Goal: Obtain resource: Download file/media

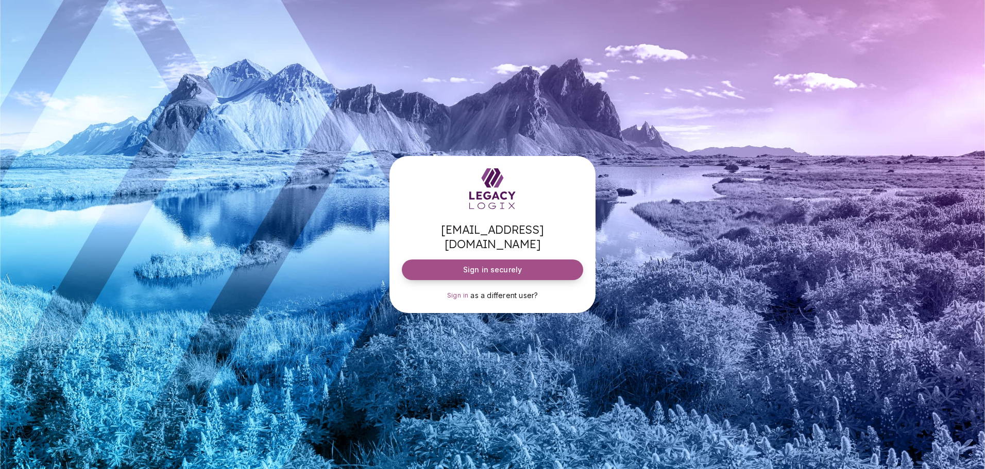
click at [498, 265] on span "Sign in securely" at bounding box center [492, 270] width 59 height 10
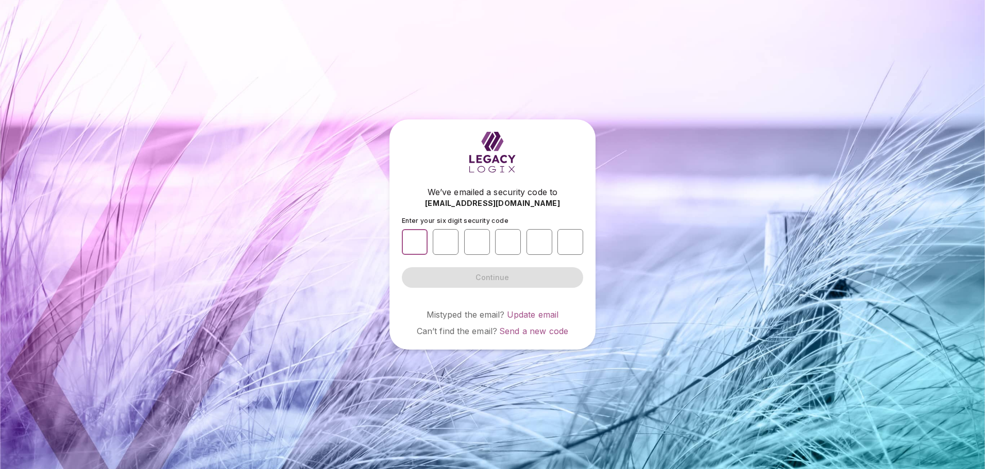
click at [403, 246] on input "number" at bounding box center [415, 242] width 26 height 26
type input "*"
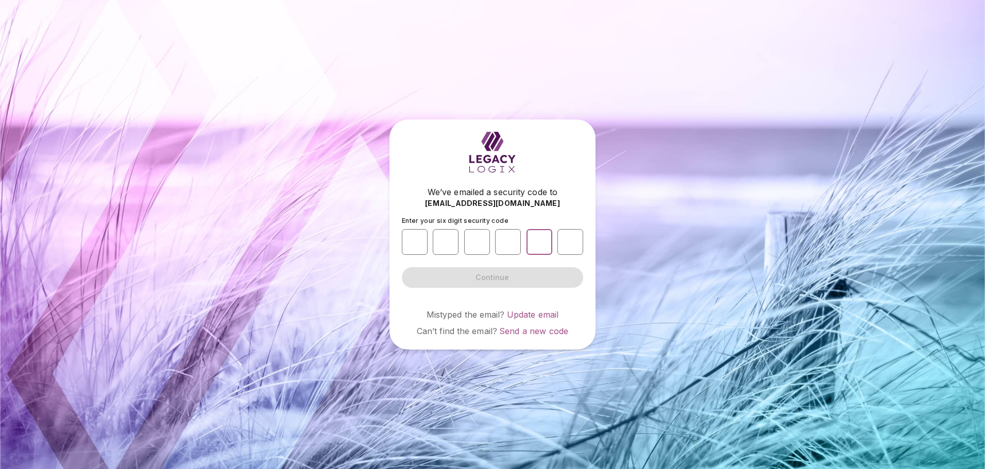
type input "*"
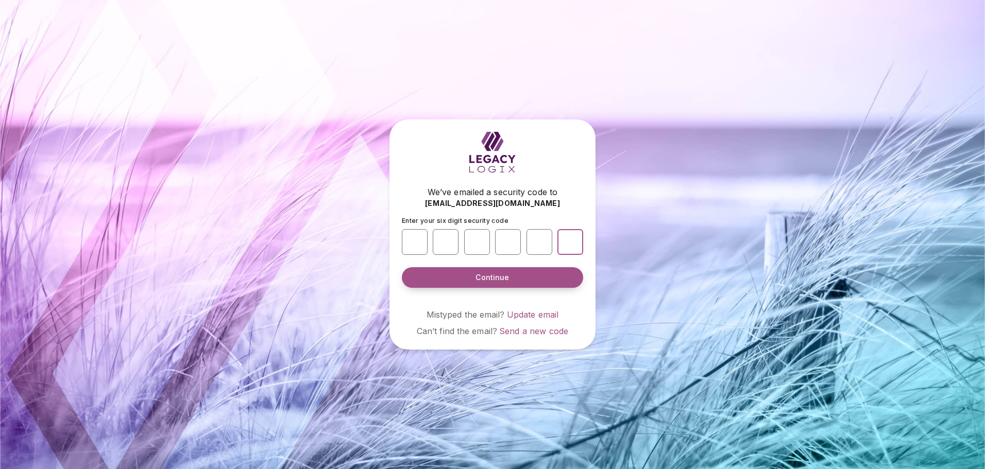
type input "*"
click at [487, 285] on button "Continue" at bounding box center [492, 277] width 181 height 21
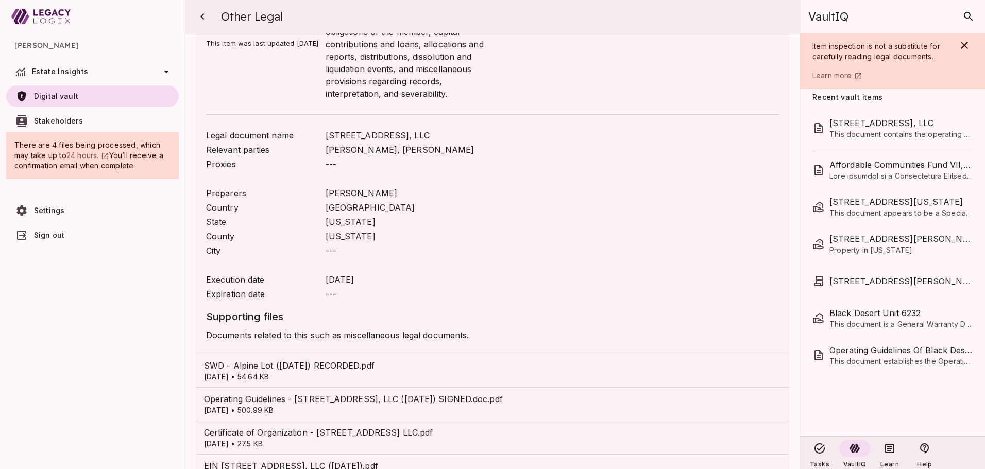
scroll to position [275, 0]
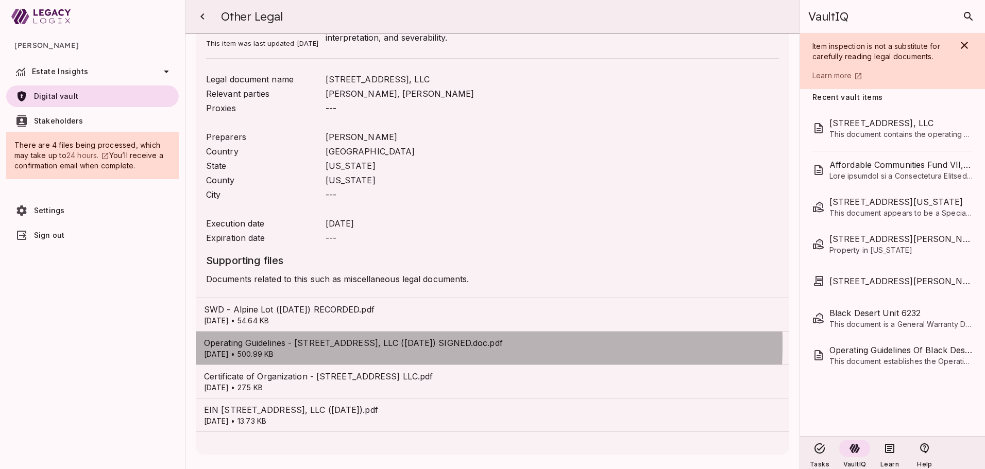
click at [283, 345] on span "Operating Guidelines - [STREET_ADDRESS], LLC ([DATE]) SIGNED.doc.pdf" at bounding box center [492, 343] width 577 height 12
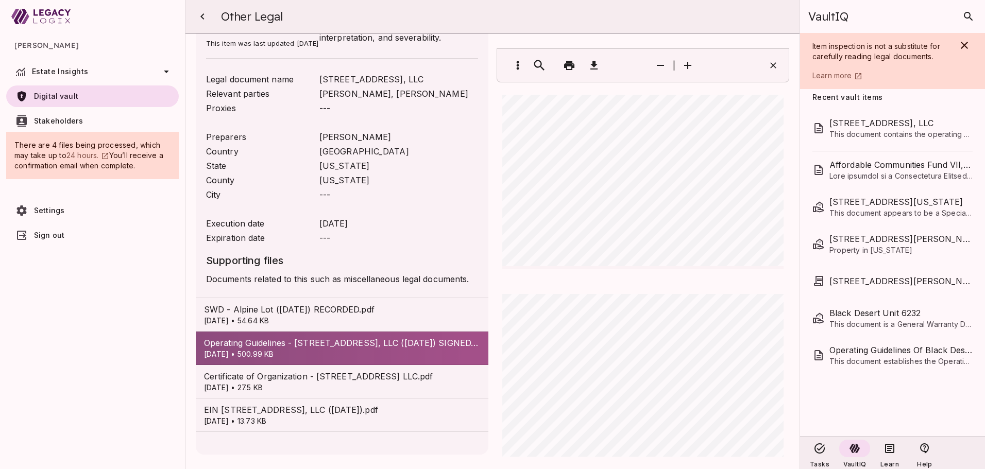
scroll to position [0, 0]
click at [311, 316] on p "[DATE] • 54.64 KB" at bounding box center [342, 321] width 276 height 10
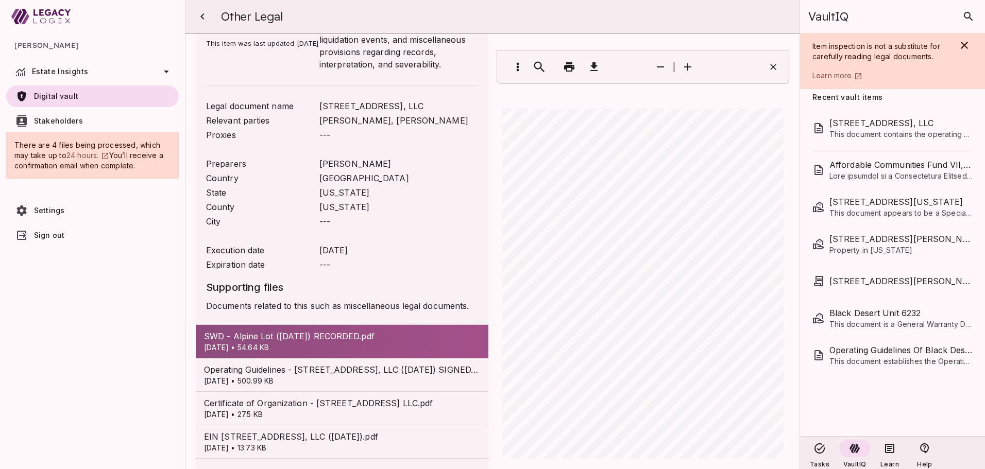
scroll to position [299, 0]
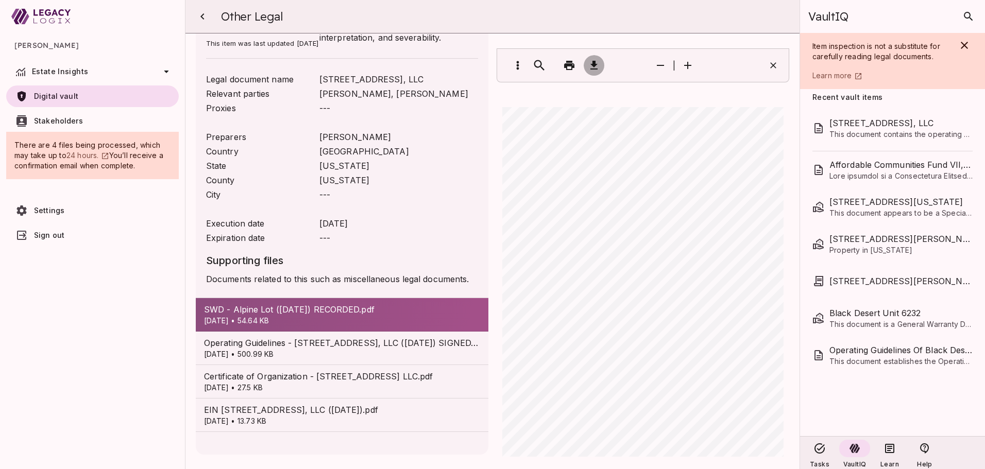
click at [591, 62] on icon "button" at bounding box center [593, 65] width 7 height 9
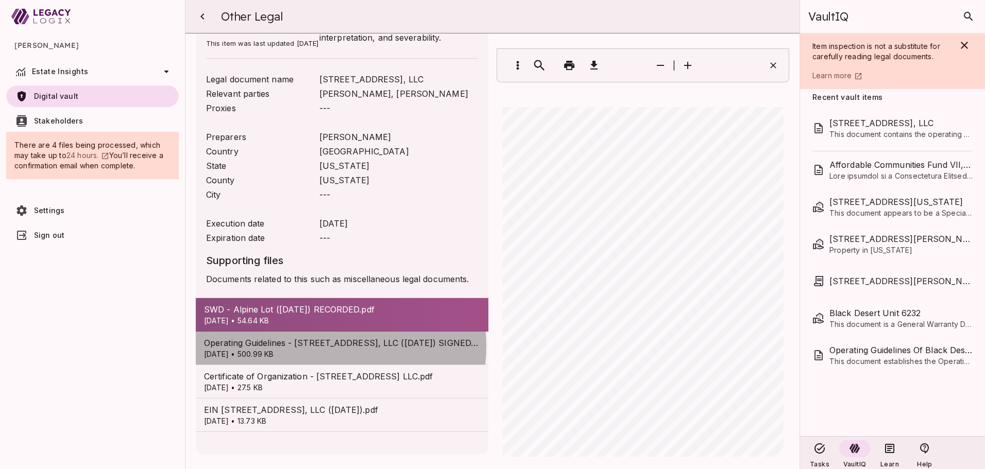
click at [311, 346] on span "Operating Guidelines - [STREET_ADDRESS], LLC ([DATE]) SIGNED.doc.pdf" at bounding box center [342, 343] width 276 height 12
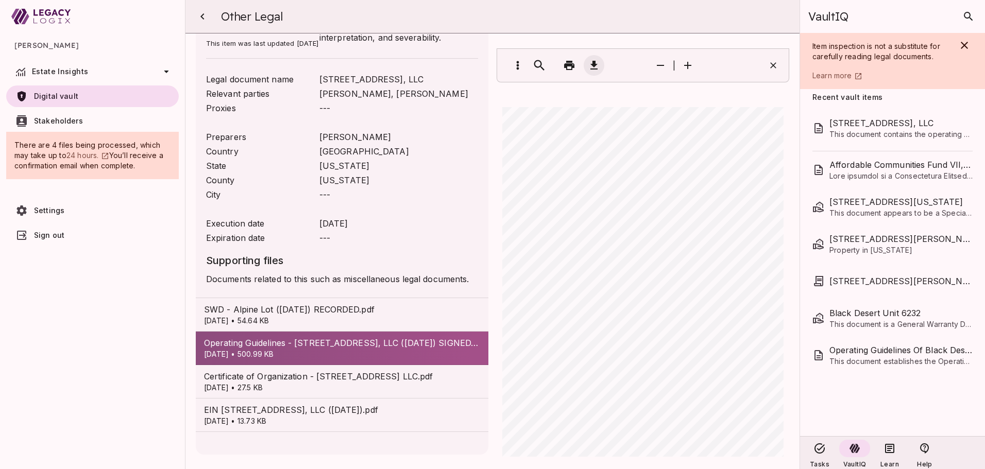
click at [590, 66] on icon "button" at bounding box center [593, 65] width 7 height 9
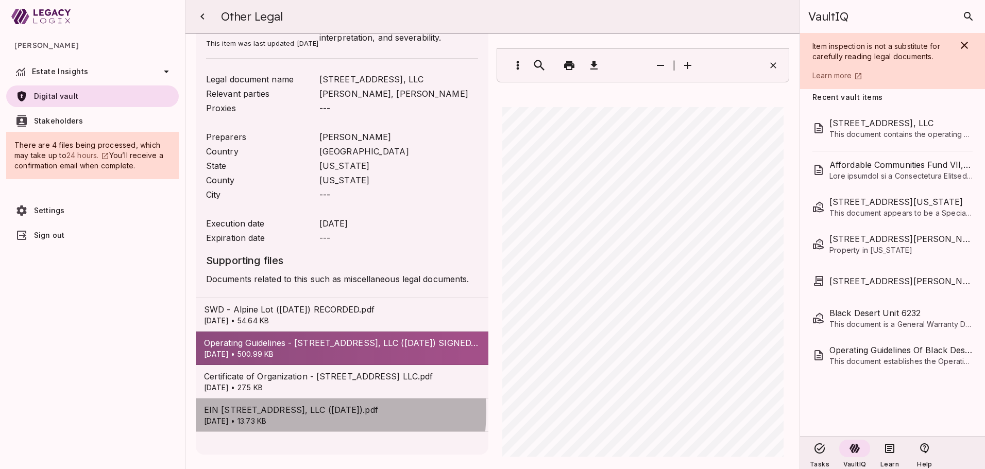
click at [303, 412] on span "EIN [STREET_ADDRESS], LLC ([DATE]).pdf" at bounding box center [342, 410] width 276 height 12
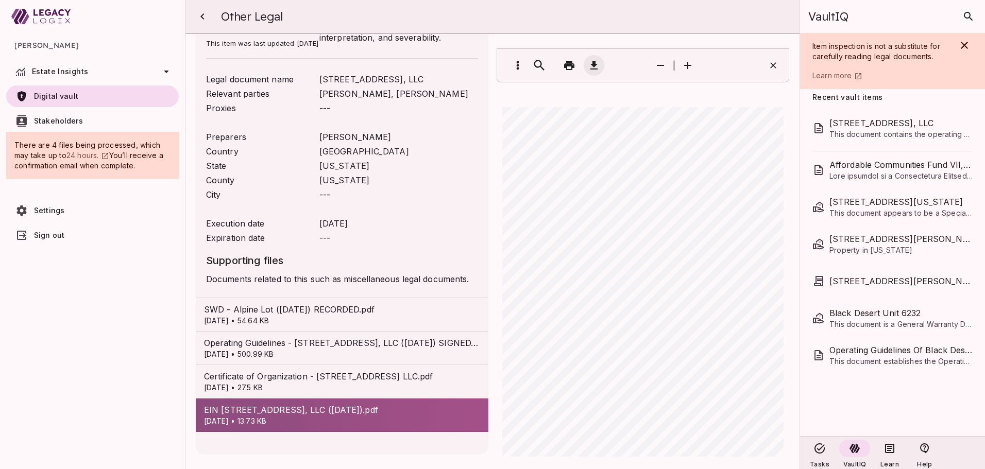
click at [593, 64] on icon "button" at bounding box center [593, 65] width 7 height 9
click at [295, 386] on p "[DATE] • 27.5 KB" at bounding box center [342, 388] width 276 height 10
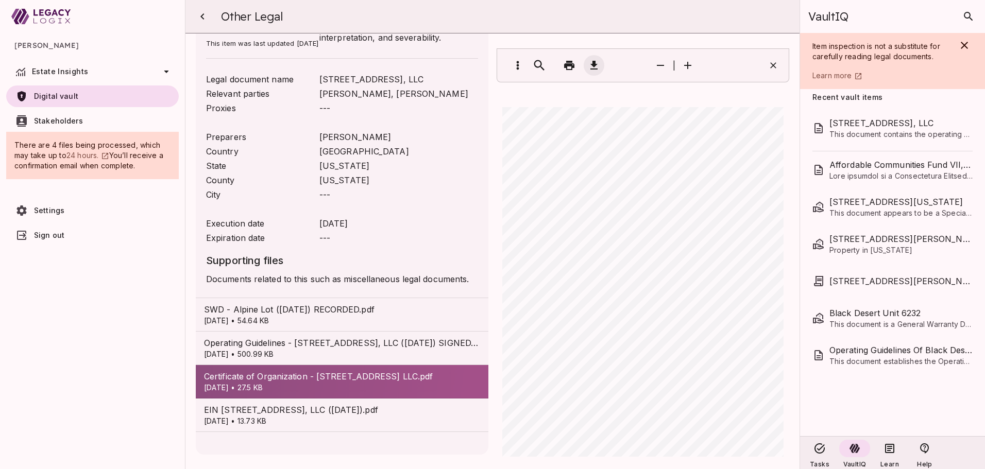
click at [591, 67] on icon "button" at bounding box center [594, 65] width 12 height 12
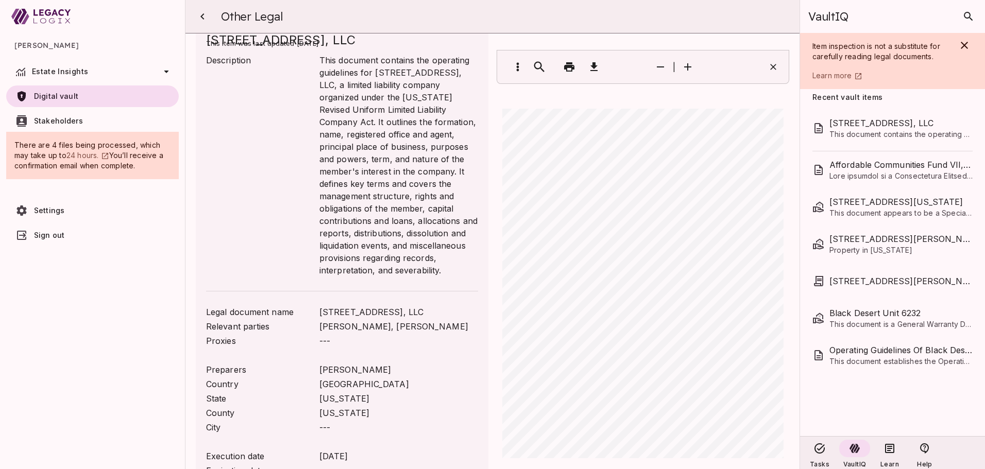
scroll to position [0, 0]
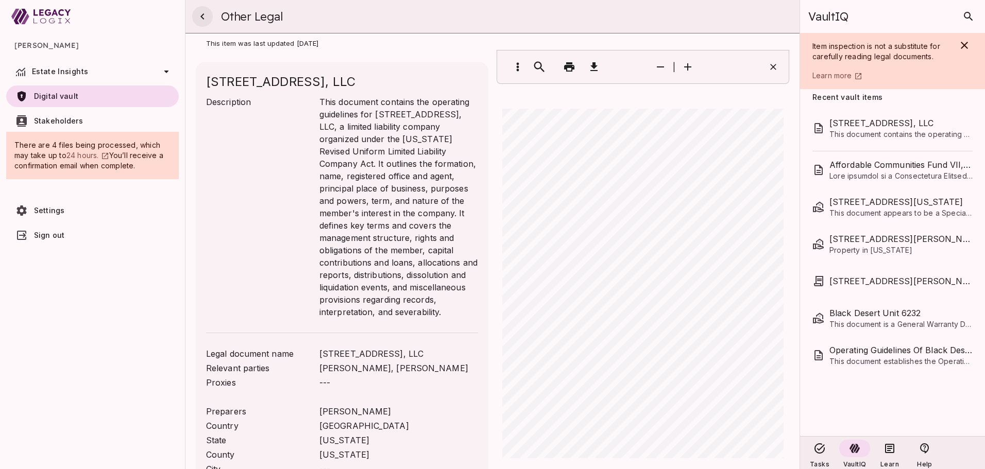
click at [201, 16] on icon "button" at bounding box center [202, 16] width 4 height 6
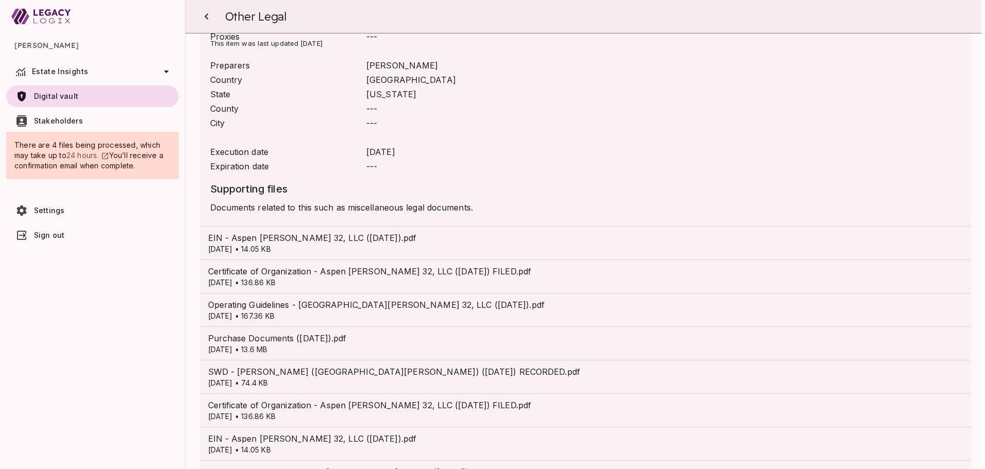
scroll to position [359, 0]
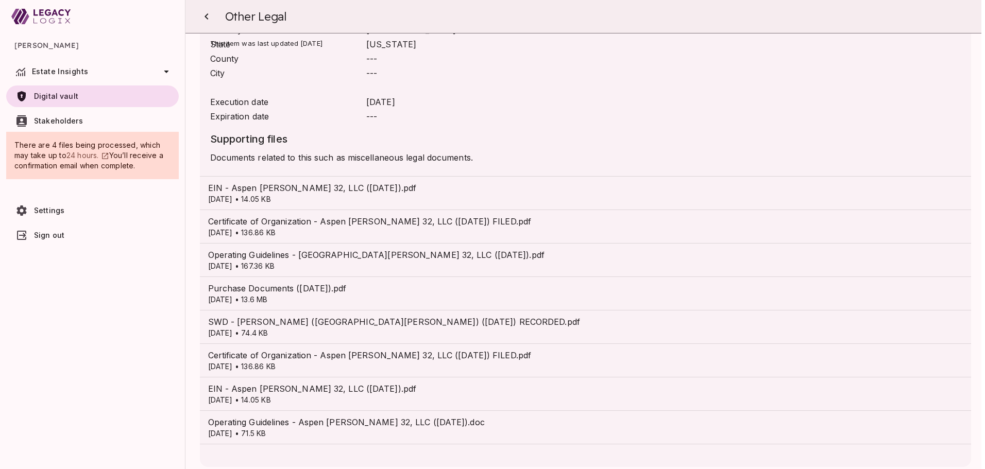
click at [293, 249] on span "Operating Guidelines - [GEOGRAPHIC_DATA][PERSON_NAME] 32, LLC ([DATE]).pdf" at bounding box center [585, 255] width 755 height 12
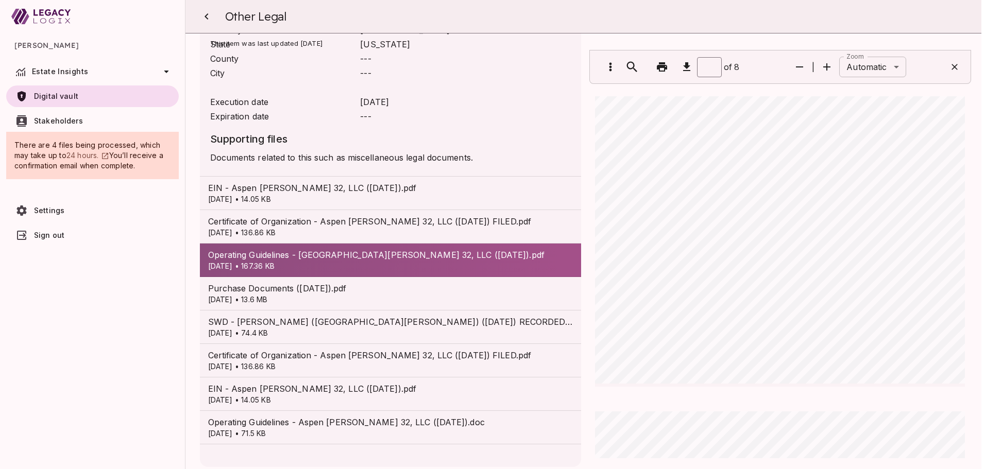
scroll to position [650, 0]
type input "*"
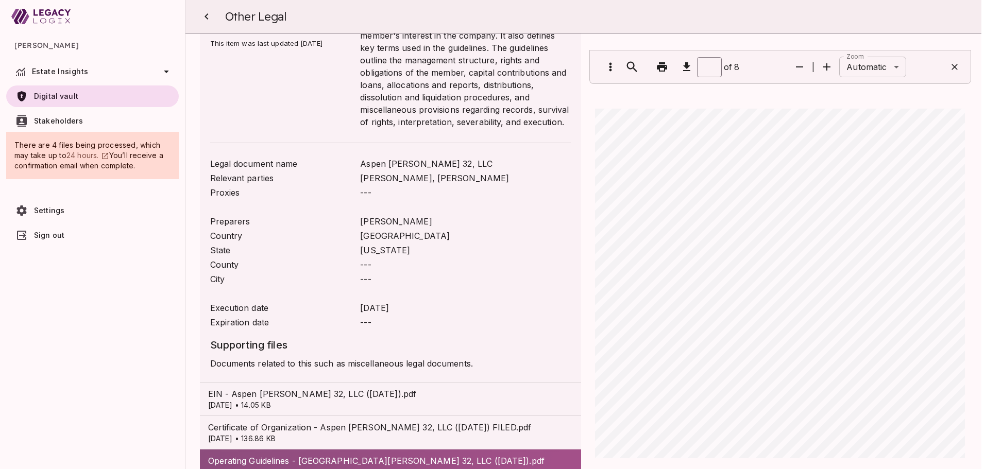
scroll to position [0, 0]
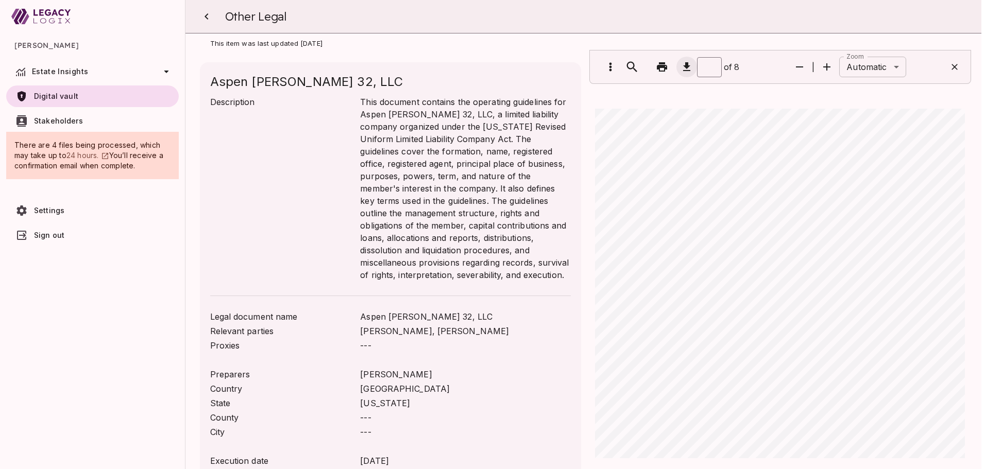
click at [683, 66] on icon "button" at bounding box center [686, 66] width 7 height 9
click at [210, 16] on icon "button" at bounding box center [206, 16] width 12 height 12
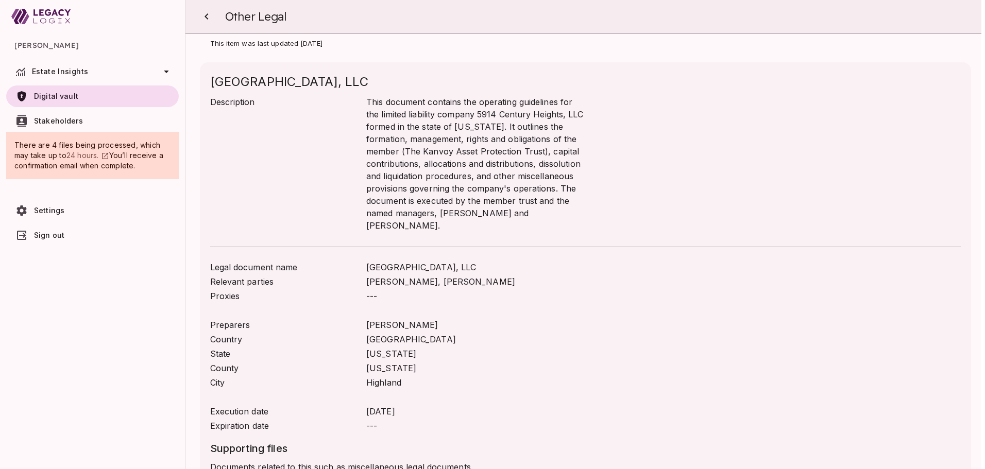
scroll to position [188, 0]
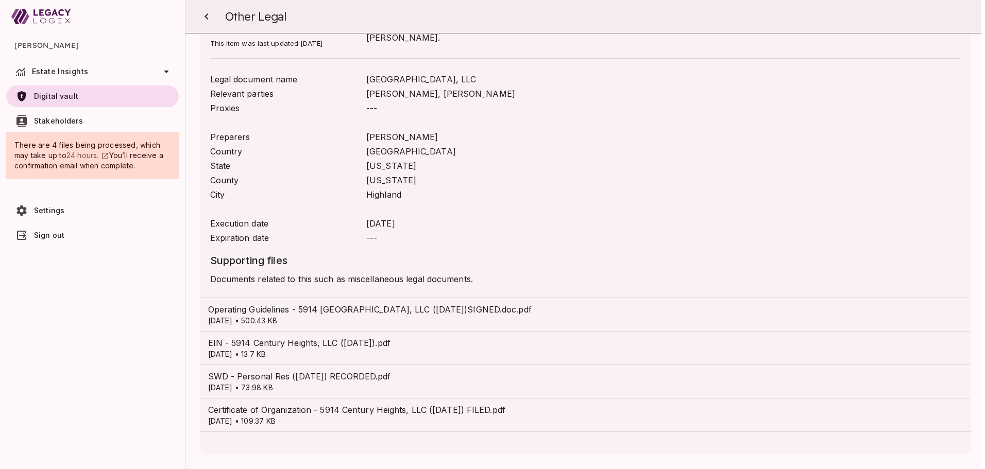
click at [321, 318] on p "[DATE] • 500.43 KB" at bounding box center [585, 321] width 755 height 10
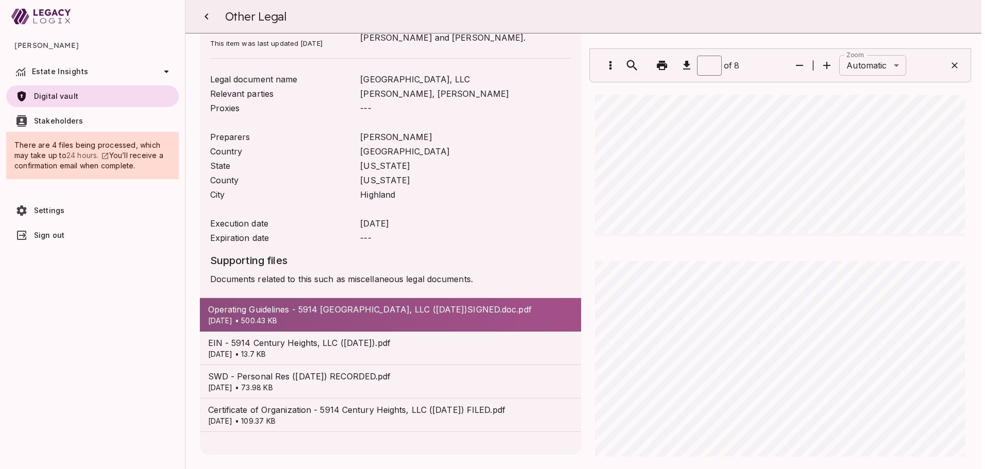
type input "*"
click at [304, 389] on p "[DATE] • 73.98 KB" at bounding box center [390, 388] width 365 height 10
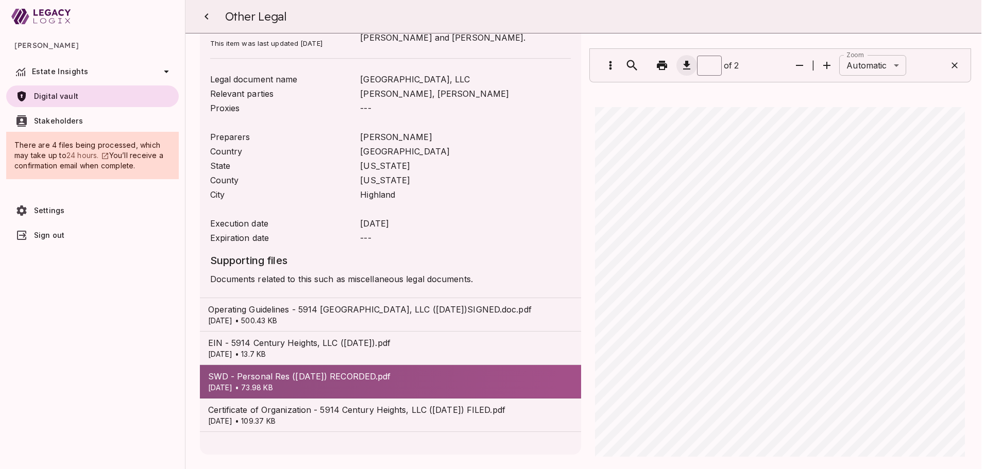
click at [683, 63] on icon "button" at bounding box center [686, 65] width 7 height 9
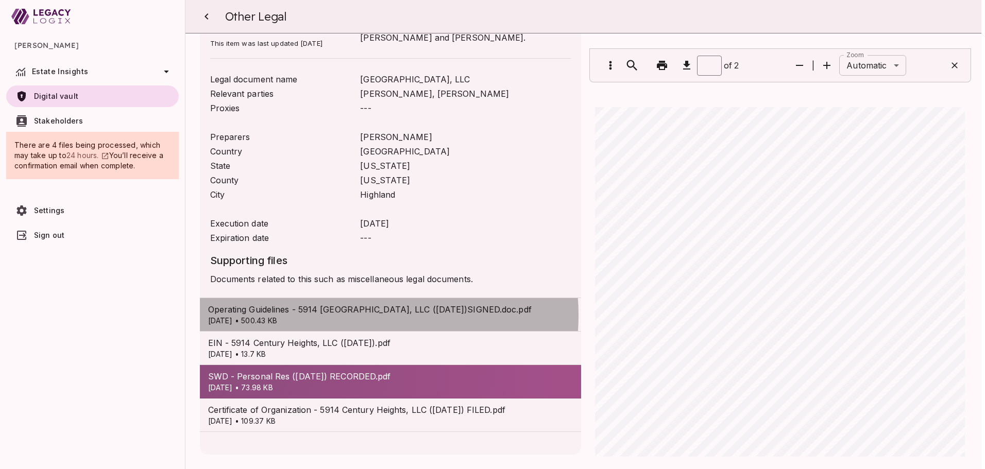
click at [351, 315] on span "Operating Guidelines - 5914 [GEOGRAPHIC_DATA], LLC ([DATE])SIGNED.doc.pdf" at bounding box center [390, 309] width 365 height 12
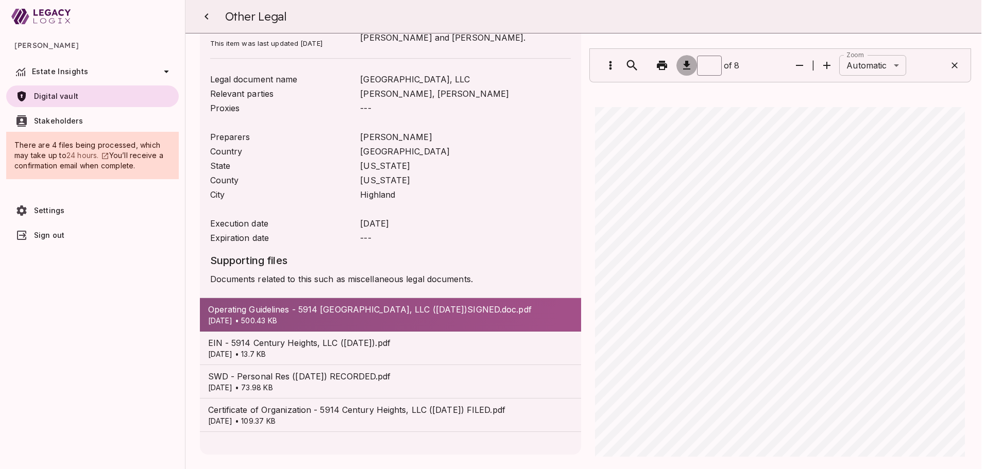
click at [681, 66] on icon "button" at bounding box center [686, 65] width 12 height 12
click at [310, 351] on p "[DATE] • 13.7 KB" at bounding box center [390, 354] width 365 height 10
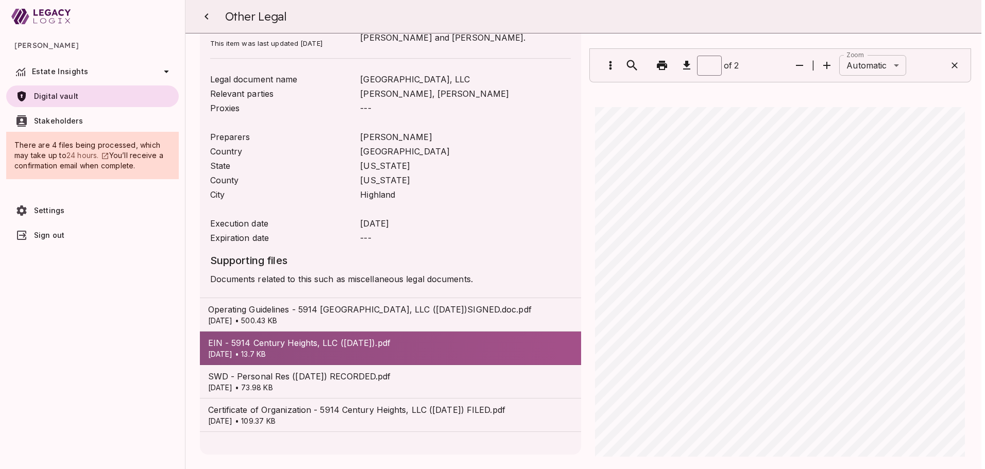
type input "*"
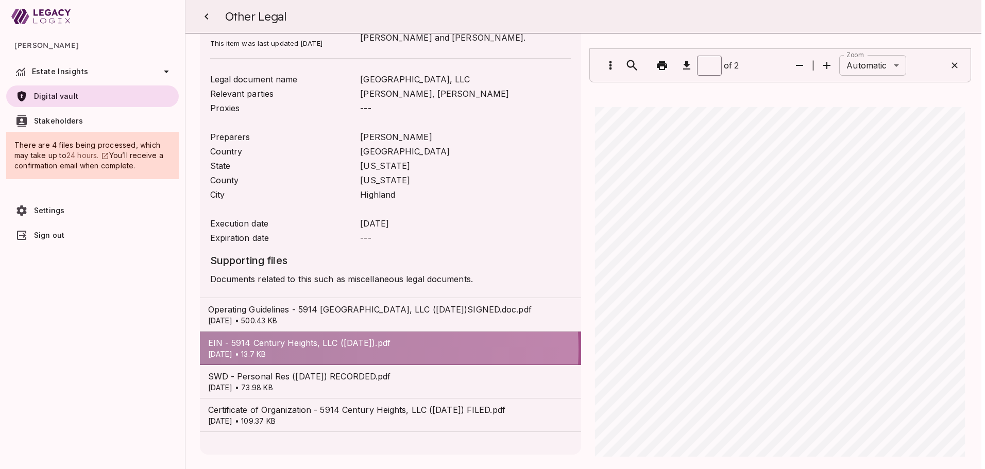
click at [295, 349] on p "[DATE] • 13.7 KB" at bounding box center [390, 354] width 365 height 10
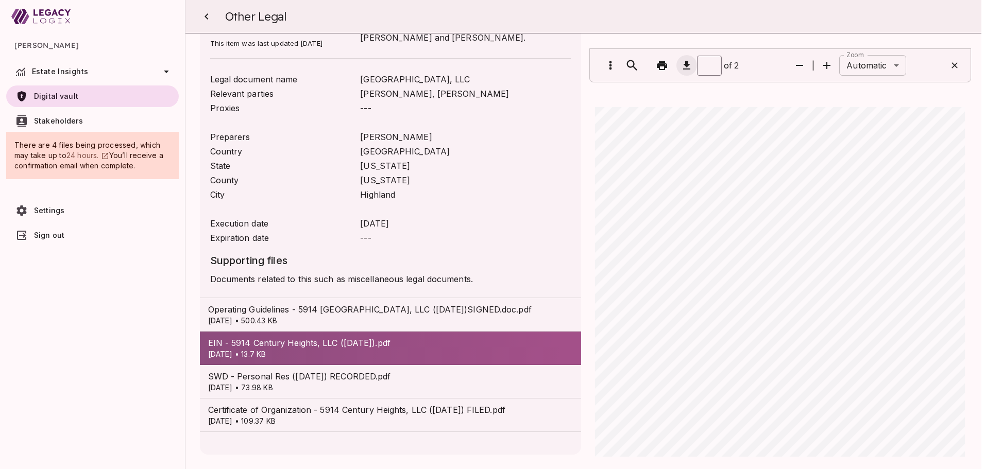
click at [683, 69] on icon "button" at bounding box center [686, 65] width 7 height 9
click at [726, 15] on div "Other Legal" at bounding box center [585, 16] width 767 height 33
click at [683, 65] on icon "button" at bounding box center [686, 65] width 7 height 9
click at [279, 411] on span "Certificate of Organization - 5914 Century Heights, LLC ([DATE]) FILED.pdf" at bounding box center [390, 410] width 365 height 12
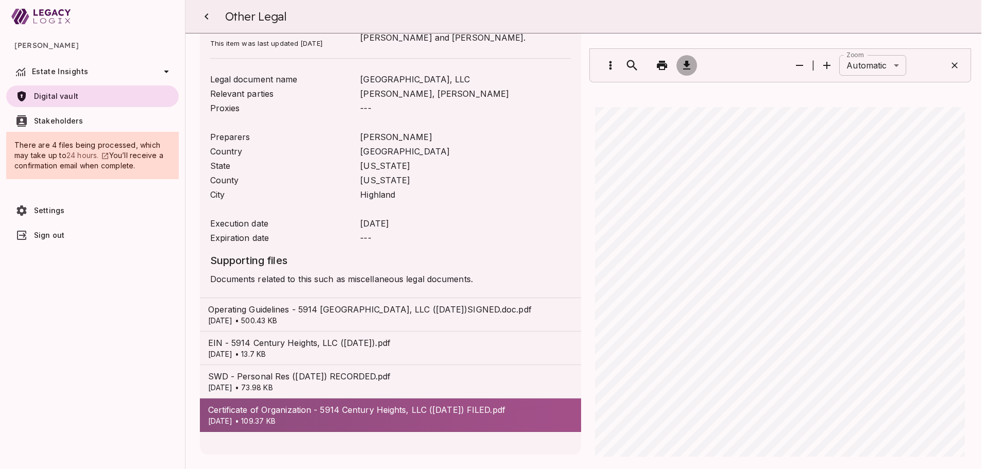
click at [683, 65] on icon "button" at bounding box center [686, 65] width 7 height 9
click at [205, 16] on icon "button" at bounding box center [206, 16] width 12 height 12
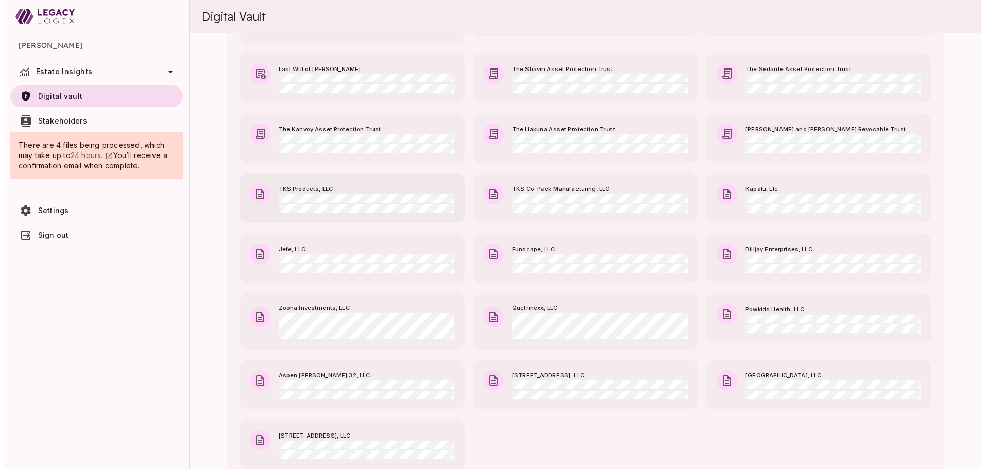
scroll to position [361, 0]
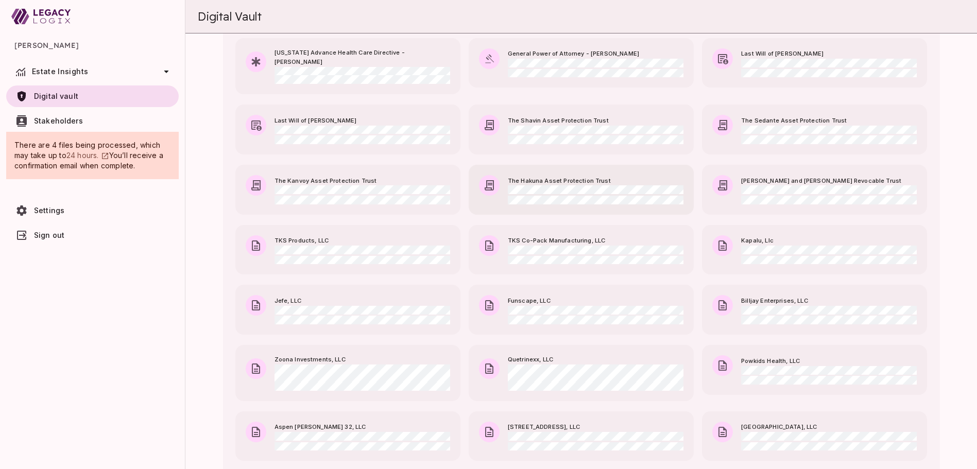
click at [546, 182] on div "The Hakuna Asset Protection Trust" at bounding box center [581, 180] width 225 height 31
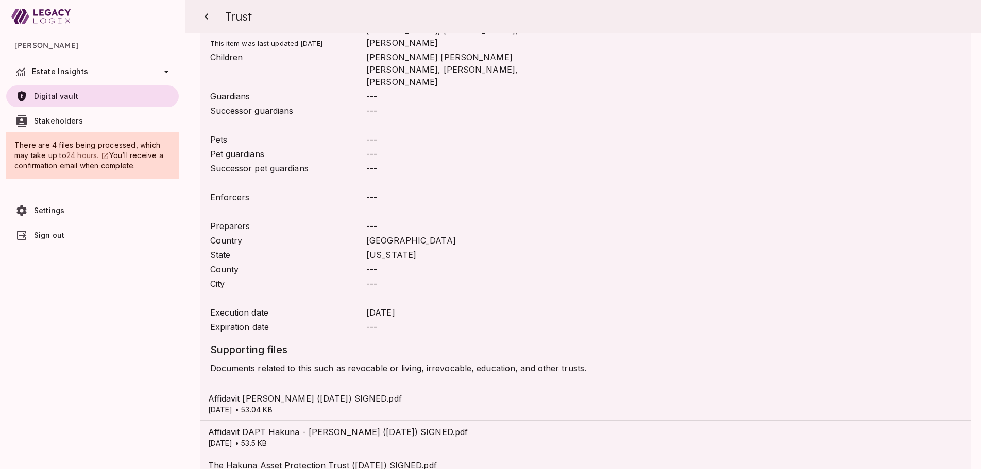
scroll to position [510, 0]
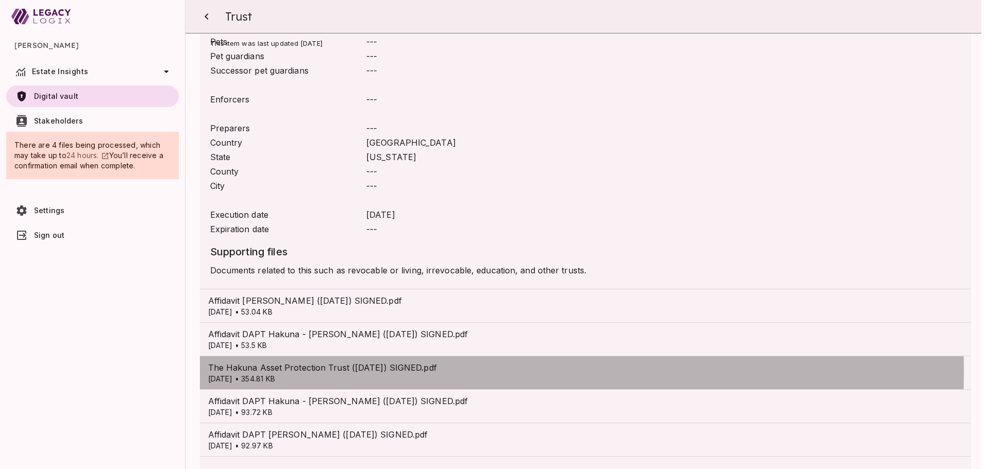
click at [311, 362] on span "The Hakuna Asset Protection Trust ([DATE]) SIGNED.pdf" at bounding box center [585, 368] width 755 height 12
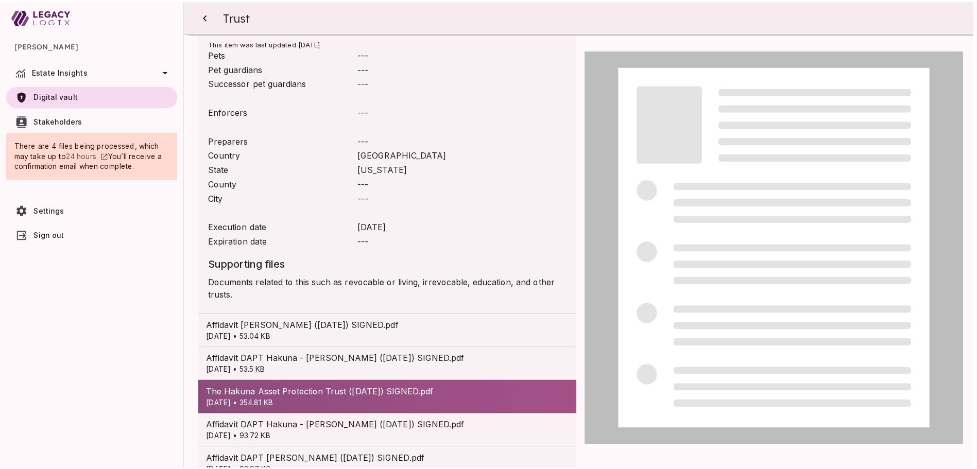
scroll to position [522, 0]
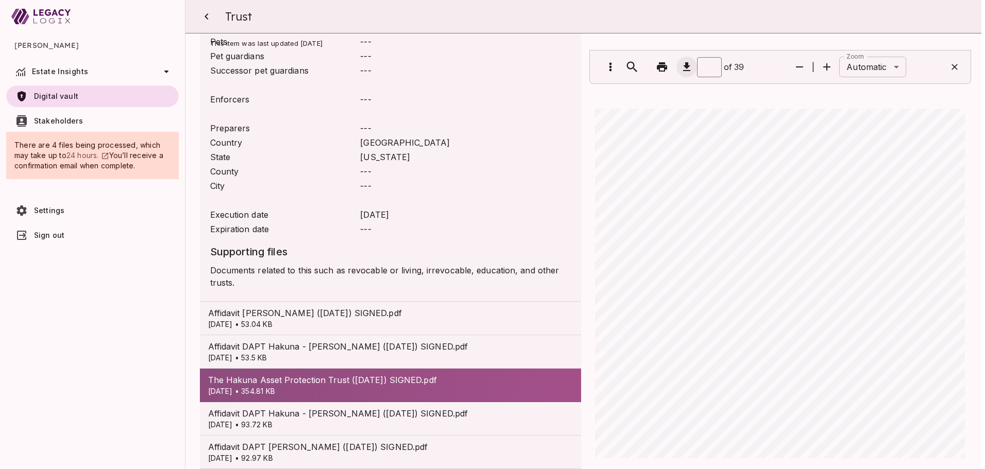
click at [683, 67] on icon "button" at bounding box center [686, 66] width 7 height 9
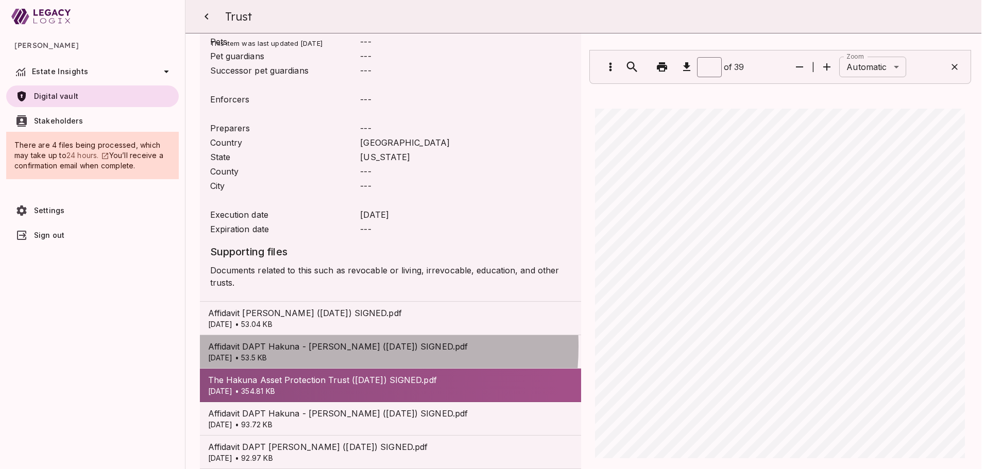
click at [321, 340] on span "Affidavit DAPT Hakuna - [PERSON_NAME] ([DATE]) SIGNED.pdf" at bounding box center [390, 346] width 365 height 12
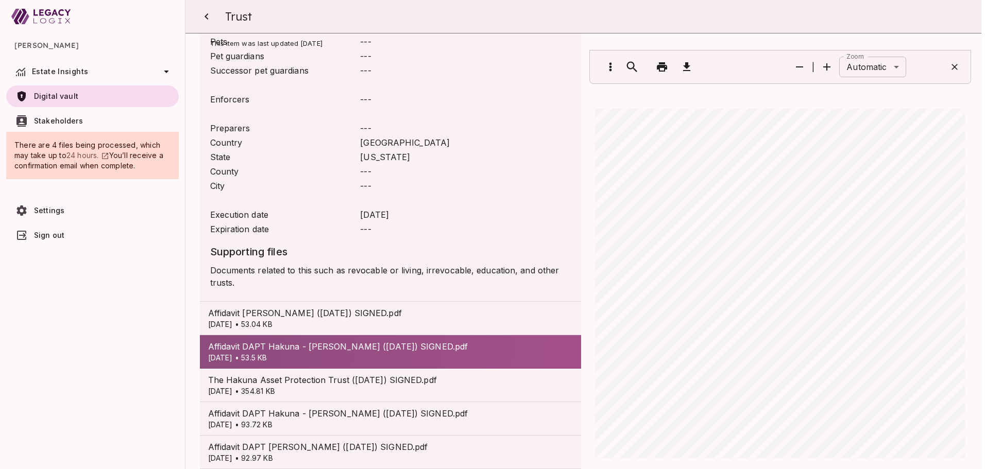
click at [327, 319] on p "[DATE] • 53.04 KB" at bounding box center [390, 324] width 365 height 10
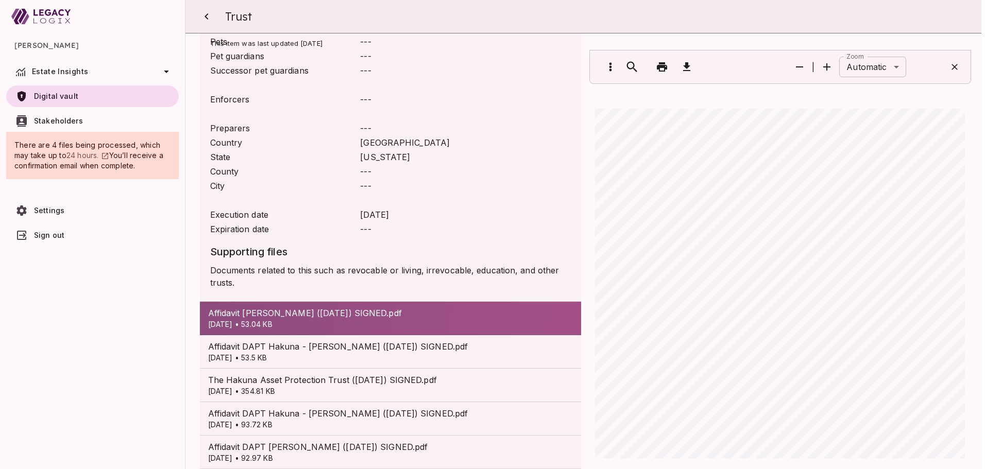
click at [326, 407] on span "Affidavit DAPT Hakuna - [PERSON_NAME] ([DATE]) SIGNED.pdf" at bounding box center [390, 413] width 365 height 12
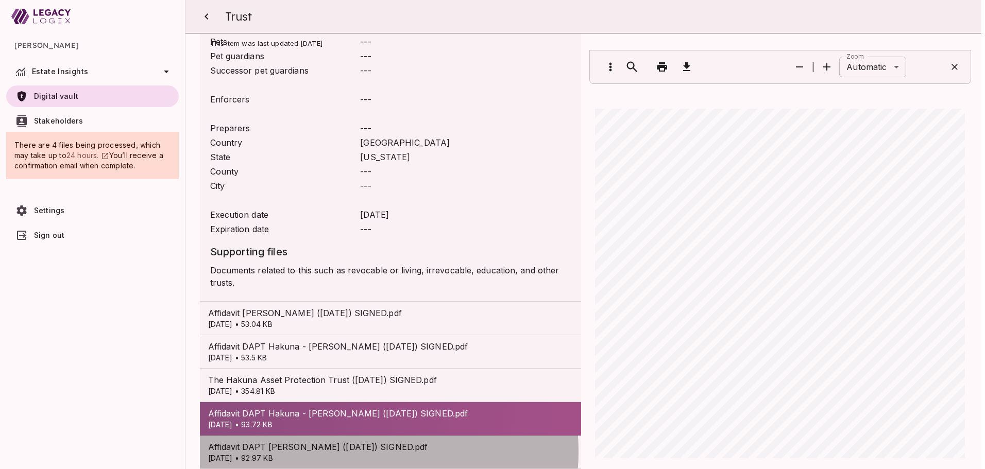
click at [351, 441] on span "Affidavit DAPT [PERSON_NAME] ([DATE]) SIGNED.pdf" at bounding box center [390, 447] width 365 height 12
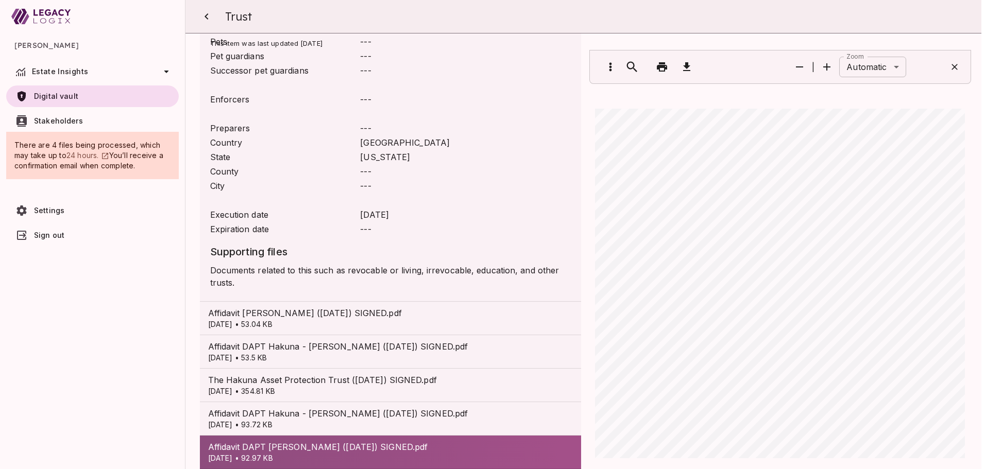
click at [365, 319] on p "[DATE] • 53.04 KB" at bounding box center [390, 324] width 365 height 10
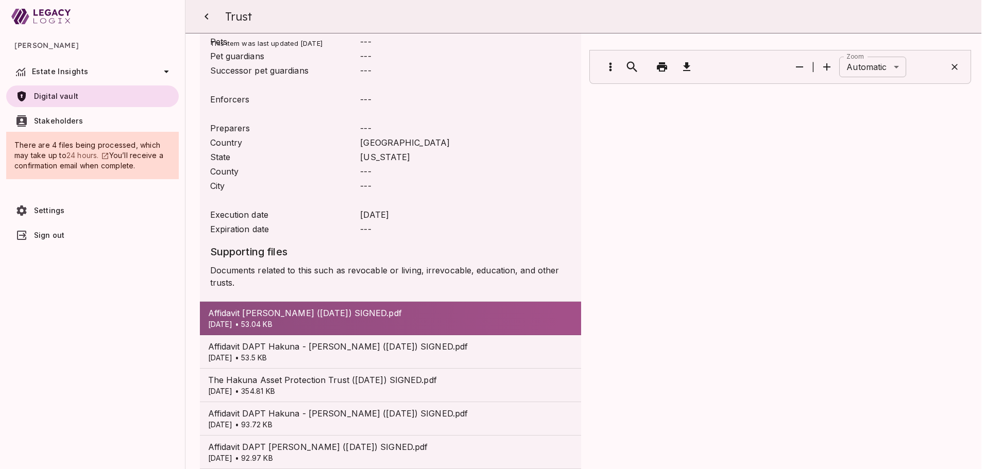
click at [391, 441] on span "Affidavit DAPT [PERSON_NAME] ([DATE]) SIGNED.pdf" at bounding box center [390, 447] width 365 height 12
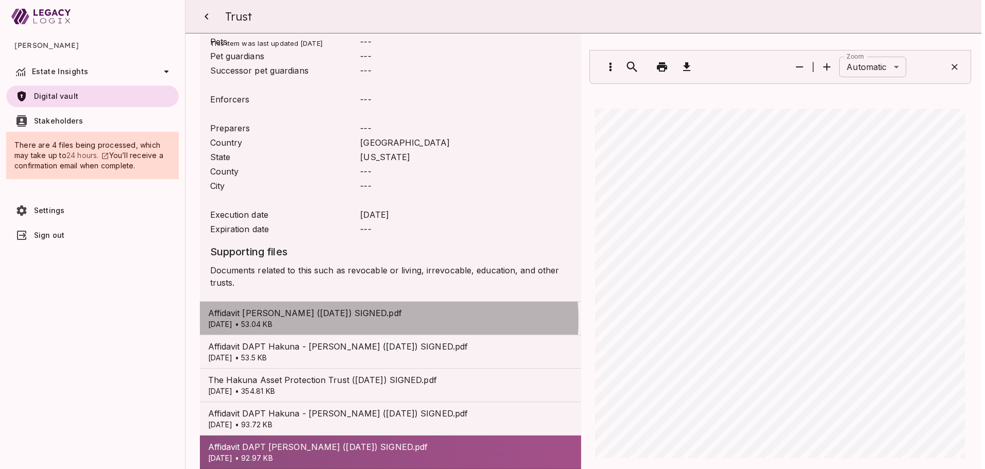
click at [372, 319] on p "[DATE] • 53.04 KB" at bounding box center [390, 324] width 365 height 10
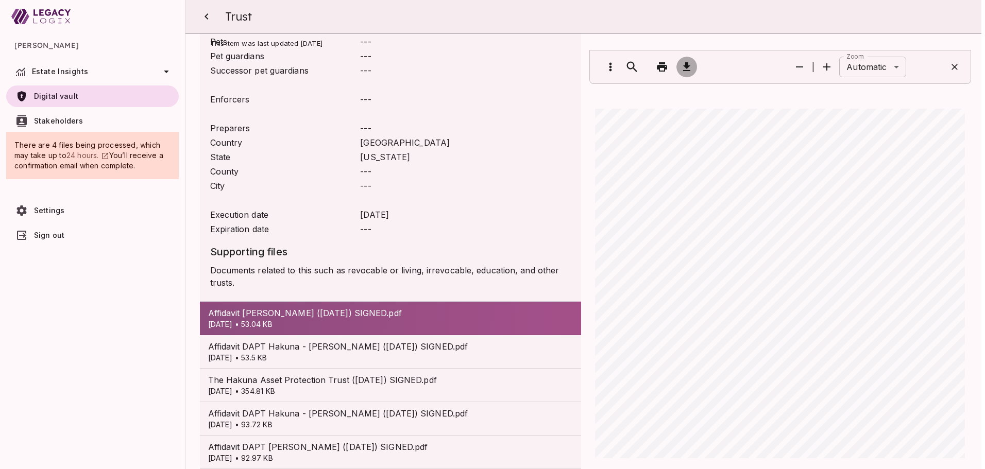
click at [683, 64] on icon "button" at bounding box center [686, 66] width 7 height 9
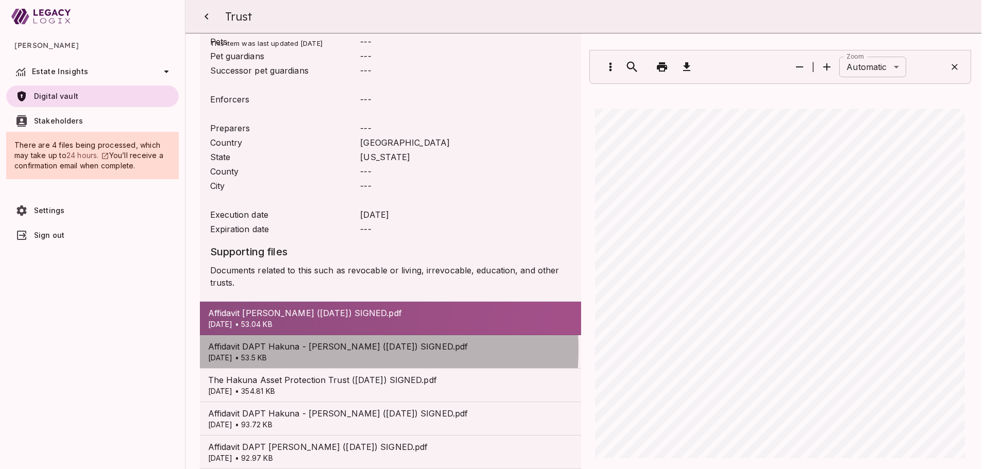
click at [309, 340] on span "Affidavit DAPT Hakuna - [PERSON_NAME] ([DATE]) SIGNED.pdf" at bounding box center [390, 346] width 365 height 12
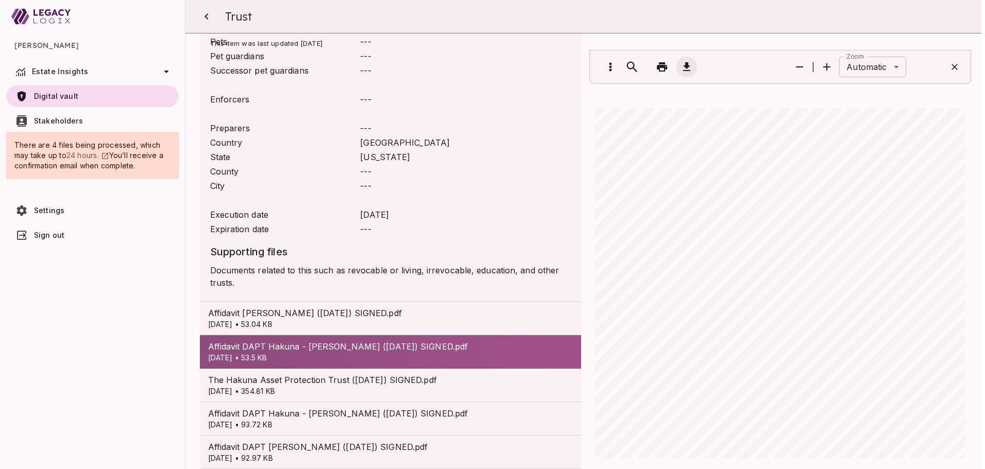
click at [684, 64] on icon "button" at bounding box center [686, 66] width 7 height 9
click at [207, 17] on icon "button" at bounding box center [206, 16] width 12 height 12
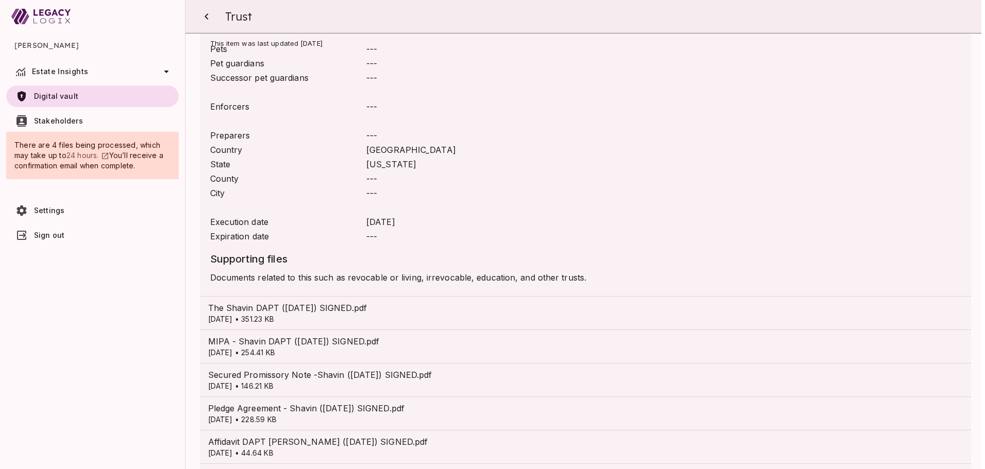
scroll to position [656, 0]
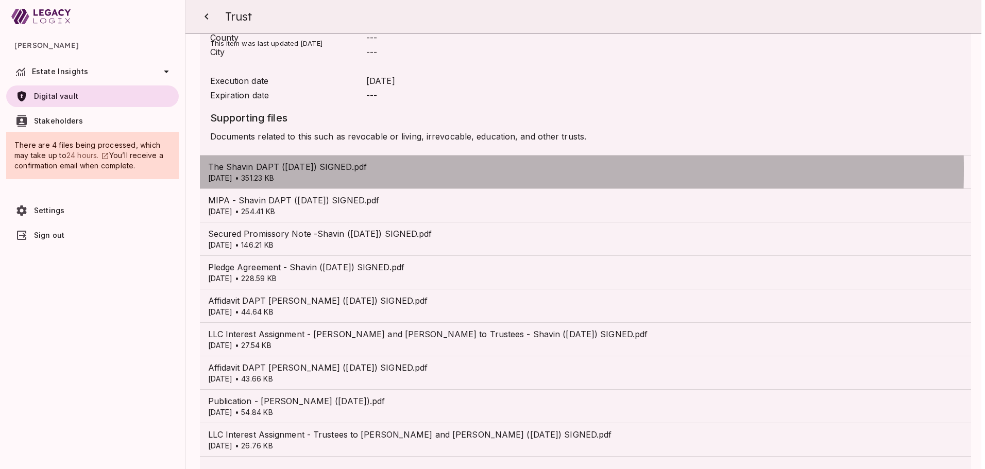
click at [284, 161] on span "The Shavin DAPT ([DATE]) SIGNED.pdf" at bounding box center [585, 167] width 755 height 12
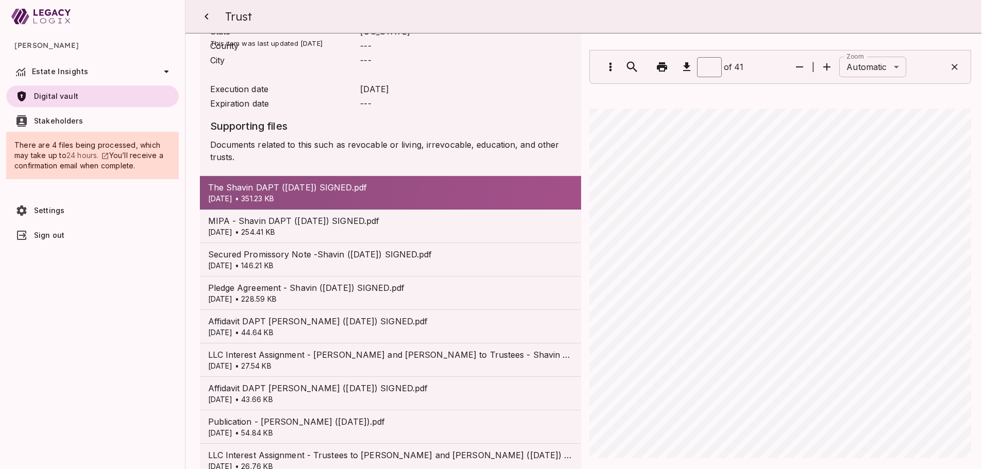
scroll to position [681, 0]
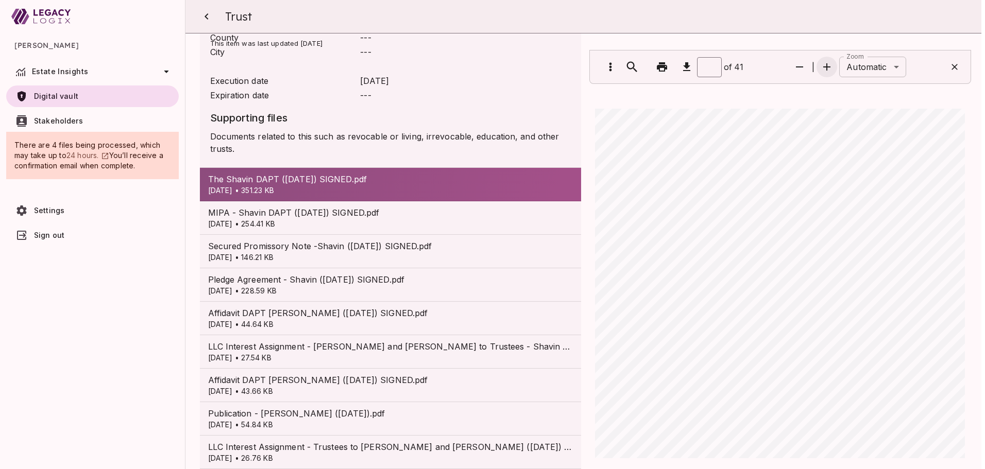
type input "*"
drag, startPoint x: 708, startPoint y: 12, endPoint x: 706, endPoint y: 23, distance: 10.5
click at [708, 12] on div "Trust" at bounding box center [585, 16] width 767 height 33
click at [683, 64] on icon "button" at bounding box center [686, 66] width 7 height 9
click at [283, 340] on span "LLC Interest Assignment - [PERSON_NAME] and [PERSON_NAME] to Trustees - Shavin …" at bounding box center [390, 346] width 365 height 12
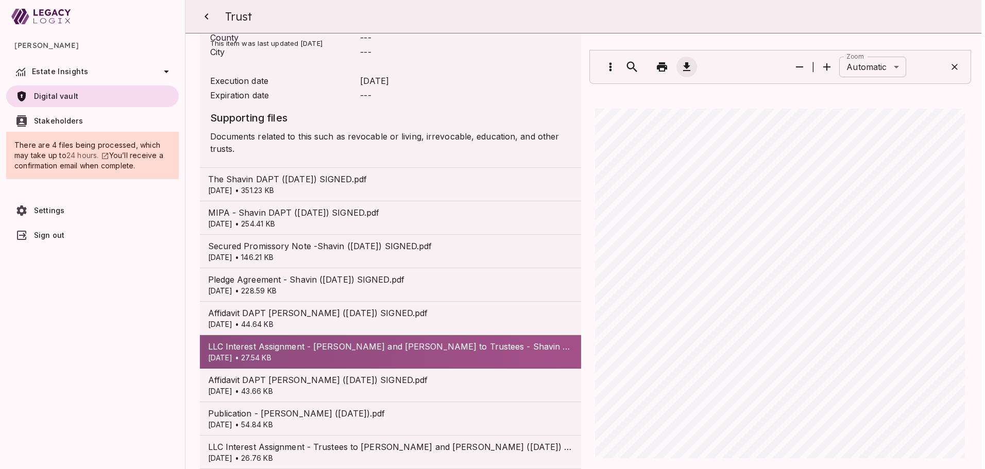
click at [686, 66] on icon "button" at bounding box center [686, 67] width 12 height 12
click at [317, 441] on span "LLC Interest Assignment - Trustees to [PERSON_NAME] and [PERSON_NAME] ([DATE]) …" at bounding box center [390, 447] width 365 height 12
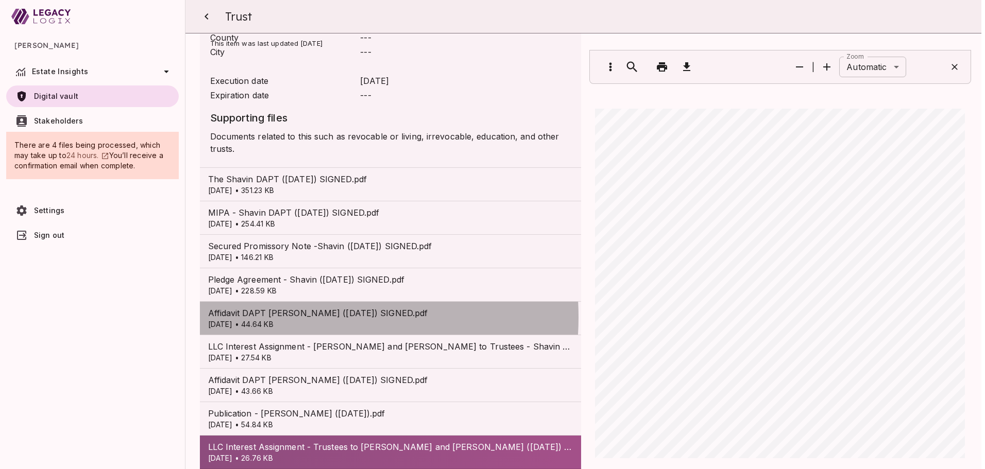
click at [285, 307] on span "Affidavit DAPT [PERSON_NAME] ([DATE]) SIGNED.pdf" at bounding box center [390, 313] width 365 height 12
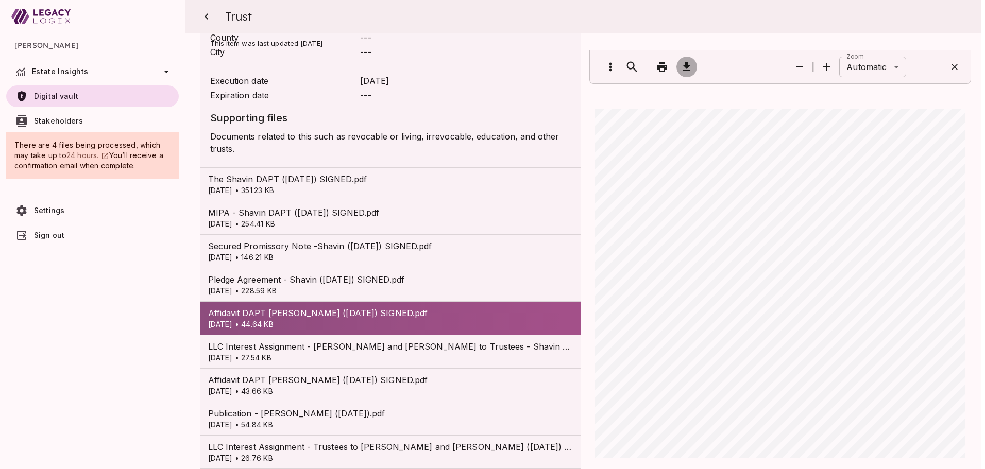
click at [685, 65] on icon "button" at bounding box center [686, 66] width 7 height 9
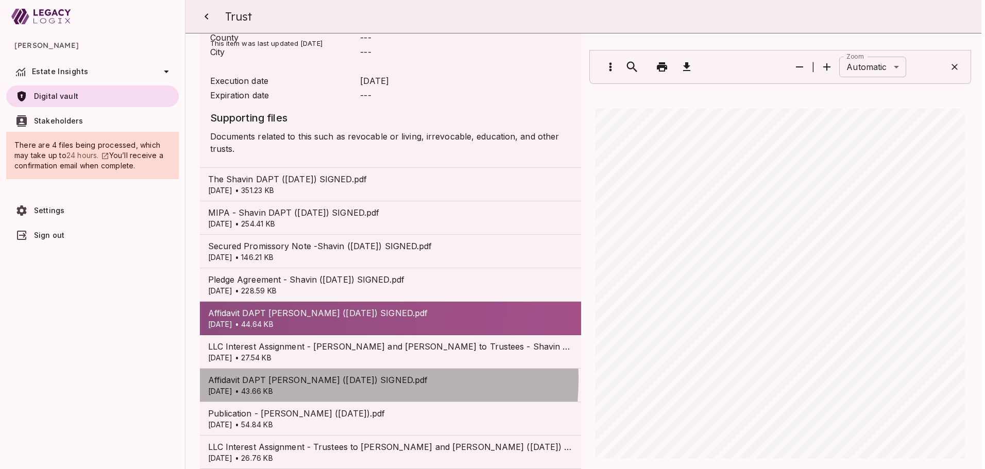
click at [310, 374] on span "Affidavit DAPT [PERSON_NAME] ([DATE]) SIGNED.pdf" at bounding box center [390, 380] width 365 height 12
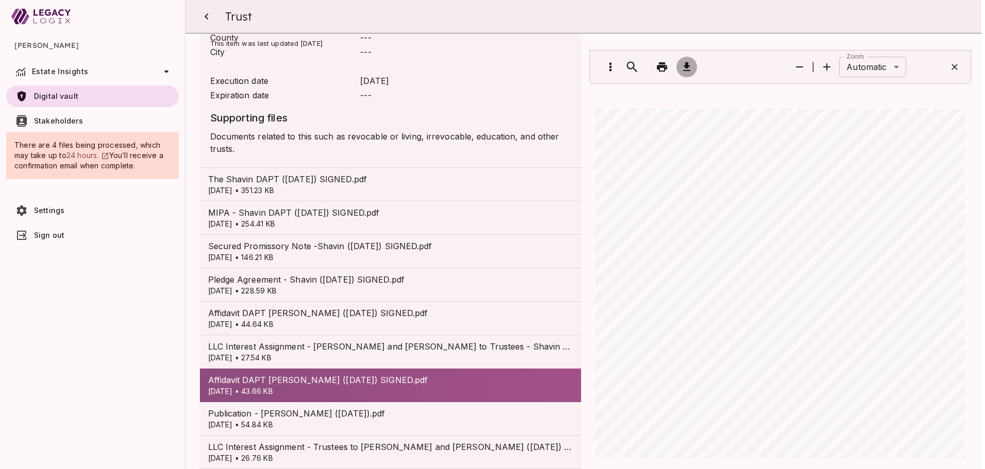
click at [682, 66] on icon "button" at bounding box center [686, 67] width 12 height 12
click at [292, 207] on span "MIPA - Shavin DAPT ([DATE]) SIGNED.pdf" at bounding box center [390, 213] width 365 height 12
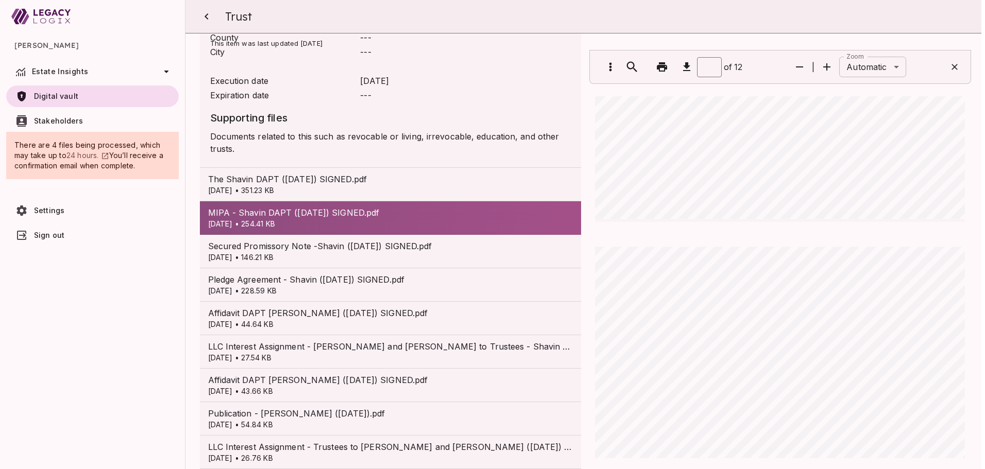
type input "**"
click at [318, 252] on p "[DATE] • 146.21 KB" at bounding box center [390, 257] width 365 height 10
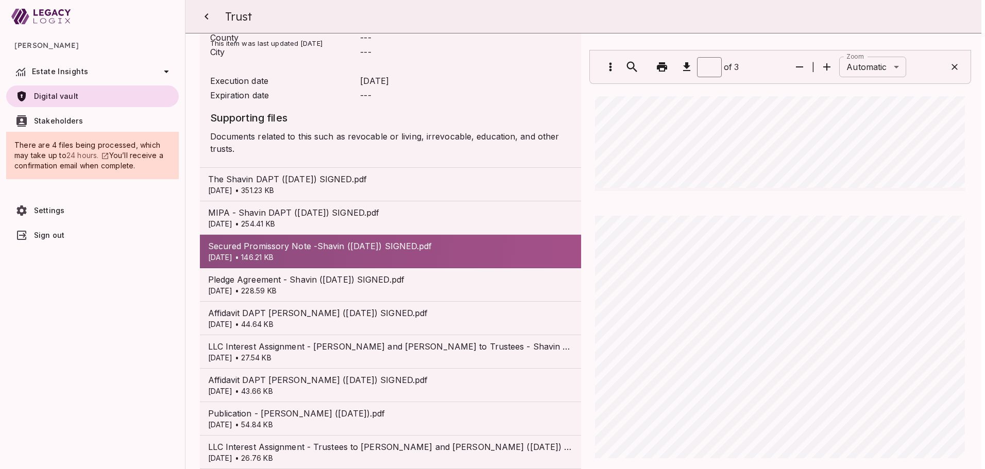
type input "*"
click at [207, 19] on icon "button" at bounding box center [206, 16] width 12 height 12
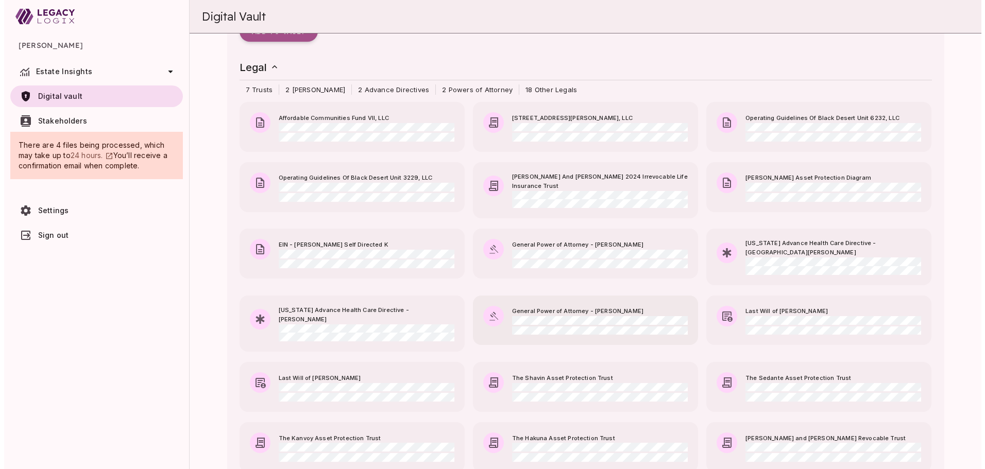
scroll to position [155, 0]
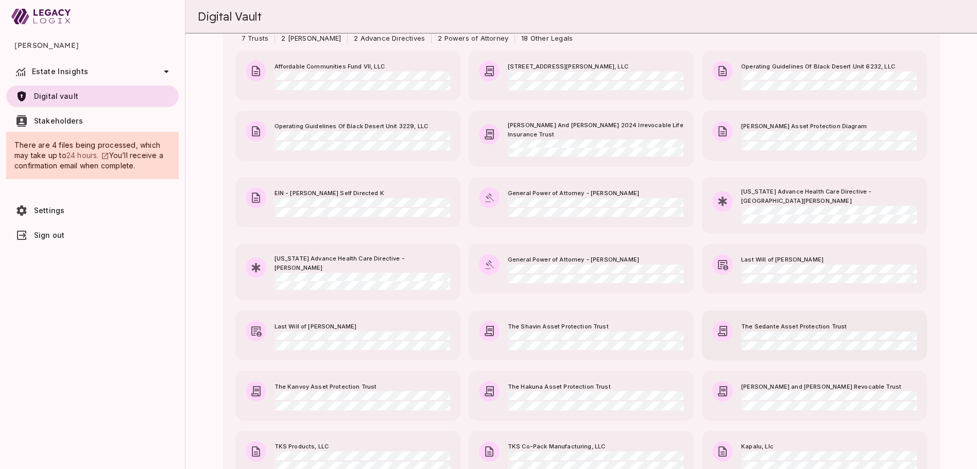
click at [757, 322] on span "The Sedante Asset Protection Trust" at bounding box center [829, 326] width 176 height 9
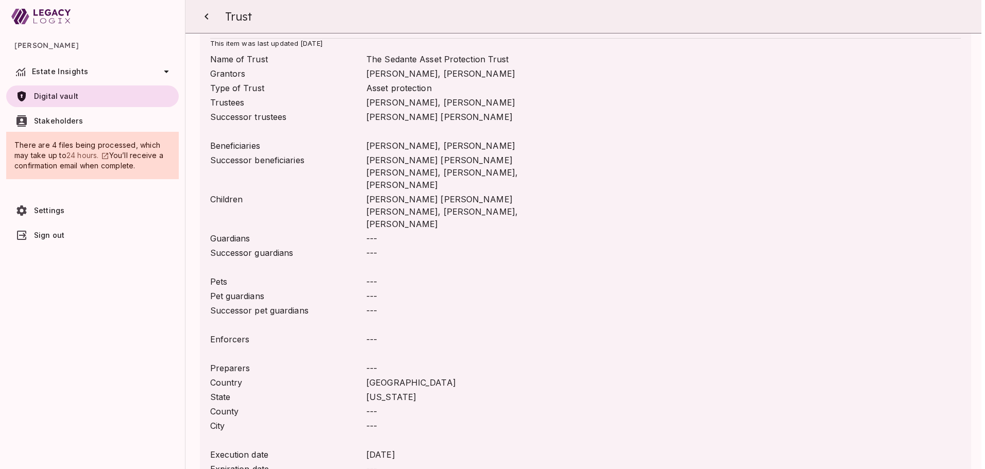
scroll to position [431, 0]
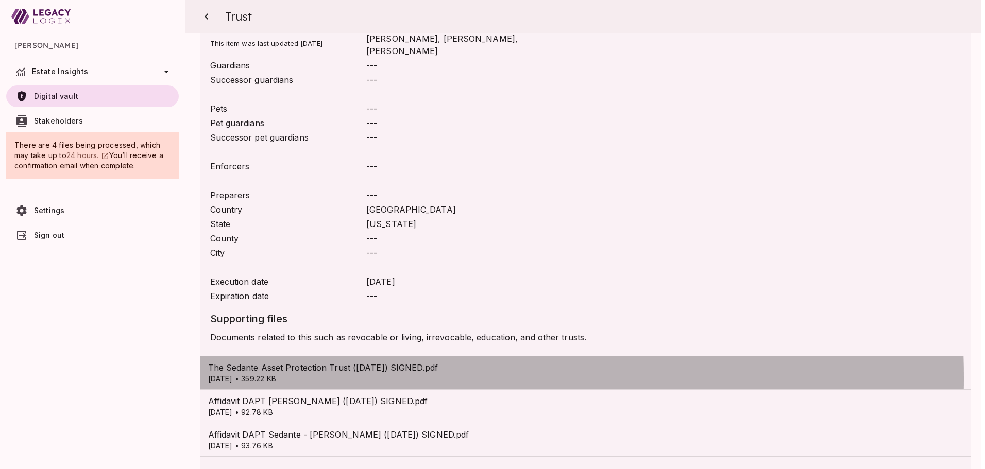
click at [305, 374] on p "[DATE] • 359.22 KB" at bounding box center [585, 379] width 755 height 10
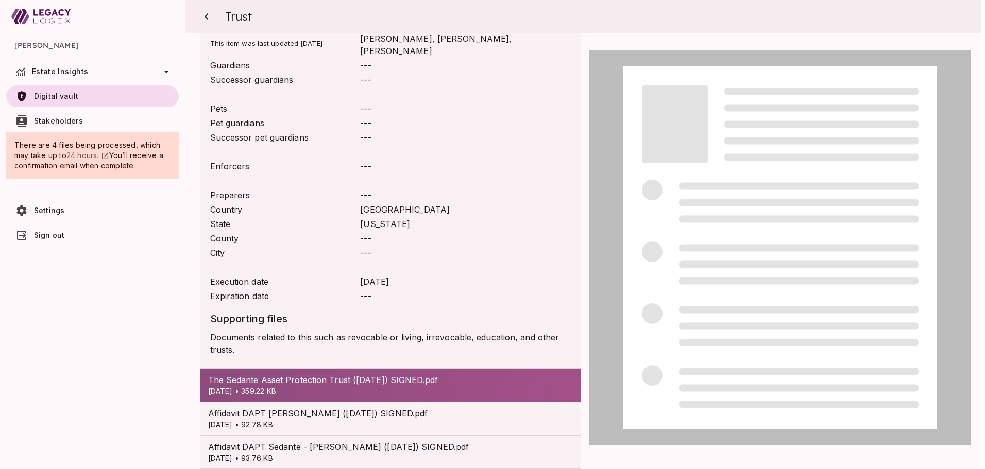
scroll to position [443, 0]
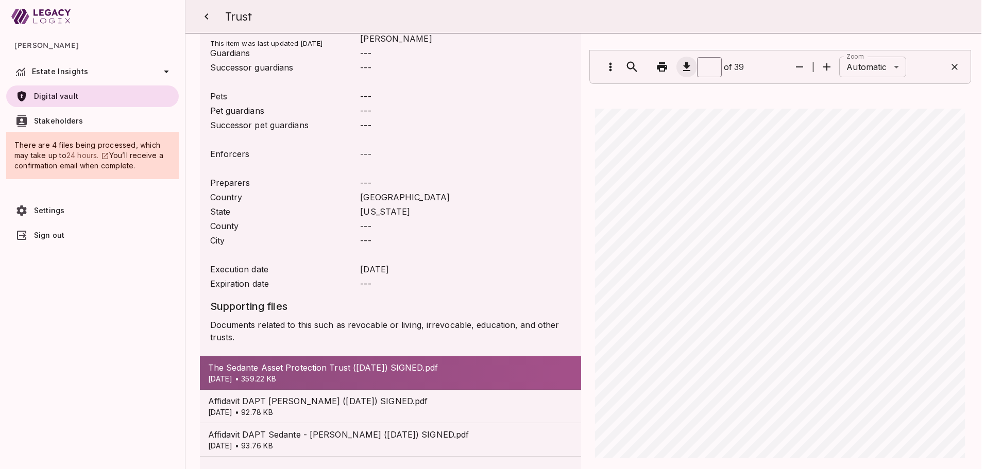
click at [683, 64] on icon "button" at bounding box center [686, 66] width 7 height 9
click at [210, 16] on icon "button" at bounding box center [206, 16] width 12 height 12
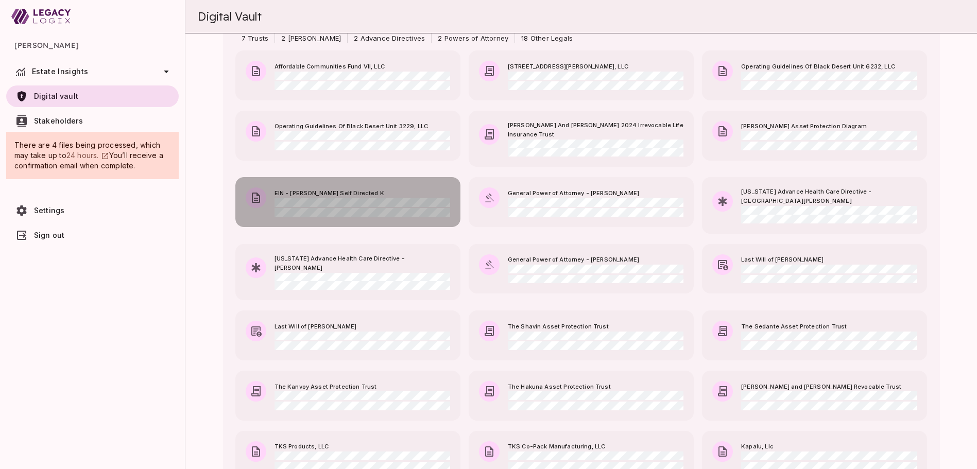
click at [324, 195] on span "EIN - [PERSON_NAME] Self Directed K" at bounding box center [363, 193] width 176 height 9
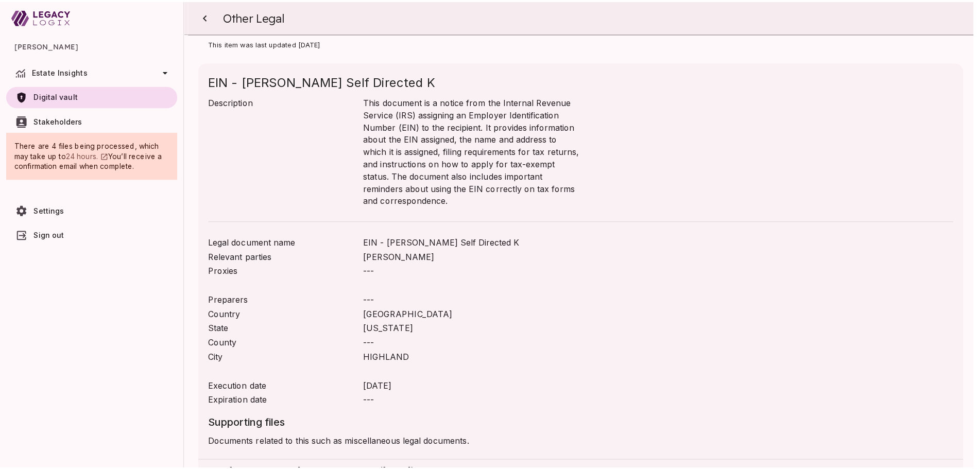
scroll to position [63, 0]
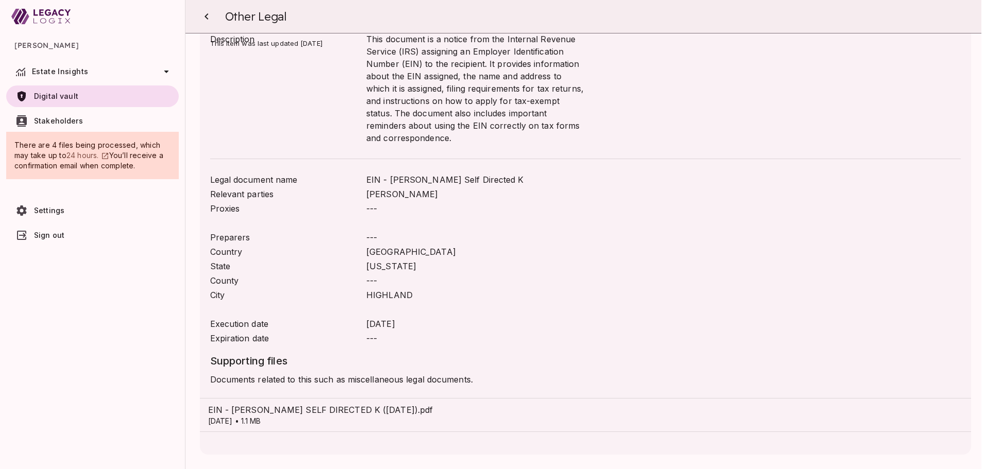
click at [299, 413] on span "EIN - [PERSON_NAME] SELF DIRECTED K ([DATE]).pdf" at bounding box center [585, 410] width 755 height 12
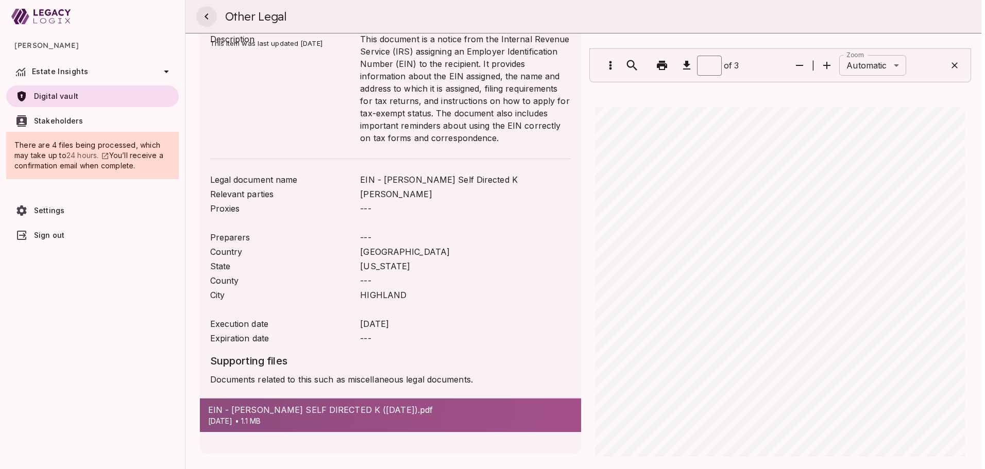
click at [208, 16] on icon "button" at bounding box center [206, 16] width 12 height 12
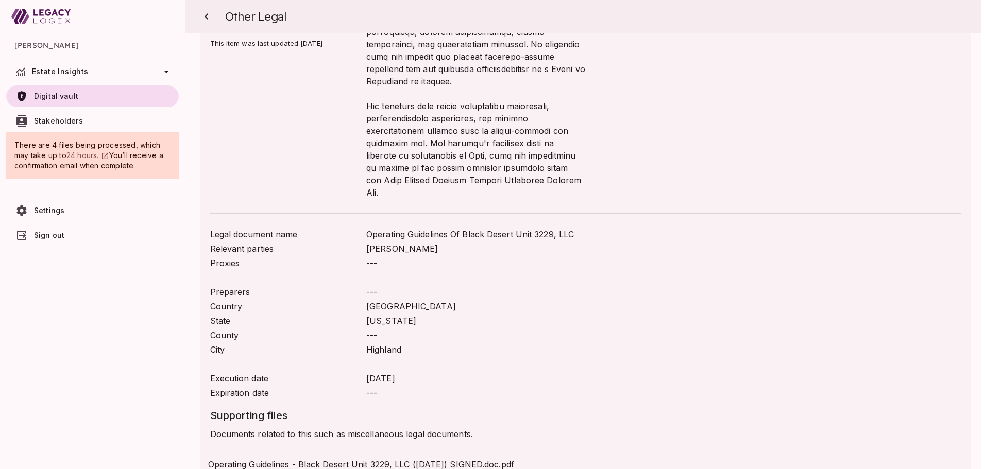
scroll to position [269, 0]
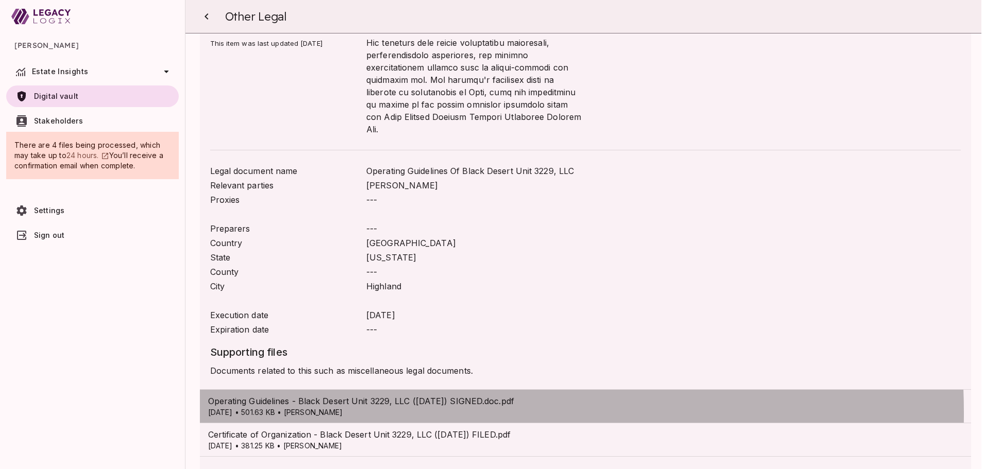
click at [369, 407] on p "[DATE] • 501.63 KB • [PERSON_NAME]" at bounding box center [585, 412] width 755 height 10
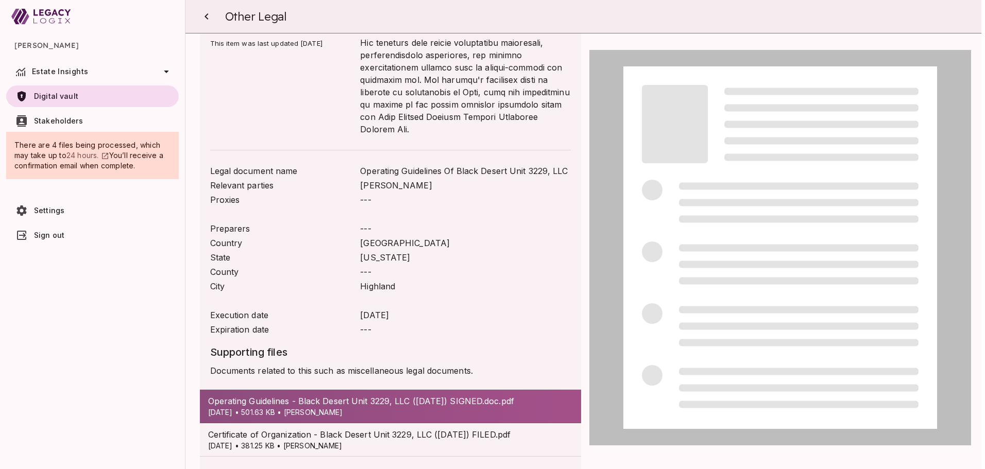
scroll to position [282, 0]
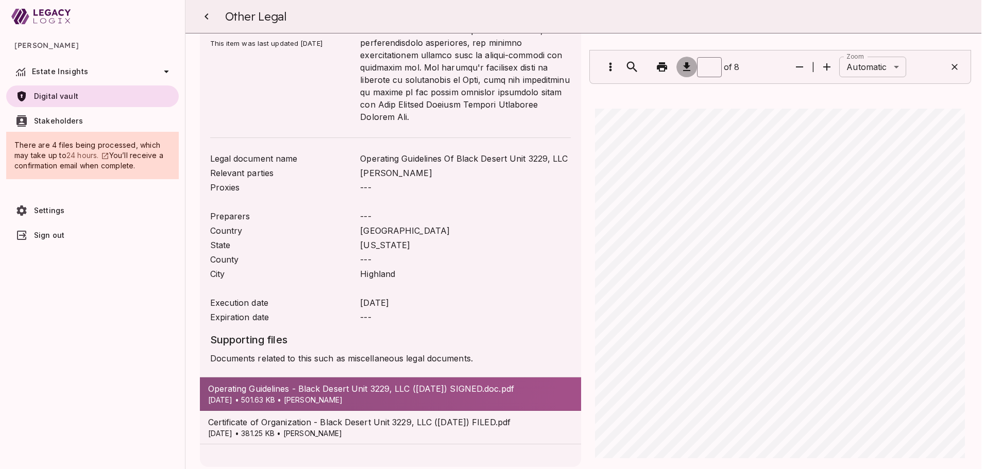
click at [683, 65] on icon "button" at bounding box center [686, 66] width 7 height 9
click at [209, 13] on icon "button" at bounding box center [206, 16] width 12 height 12
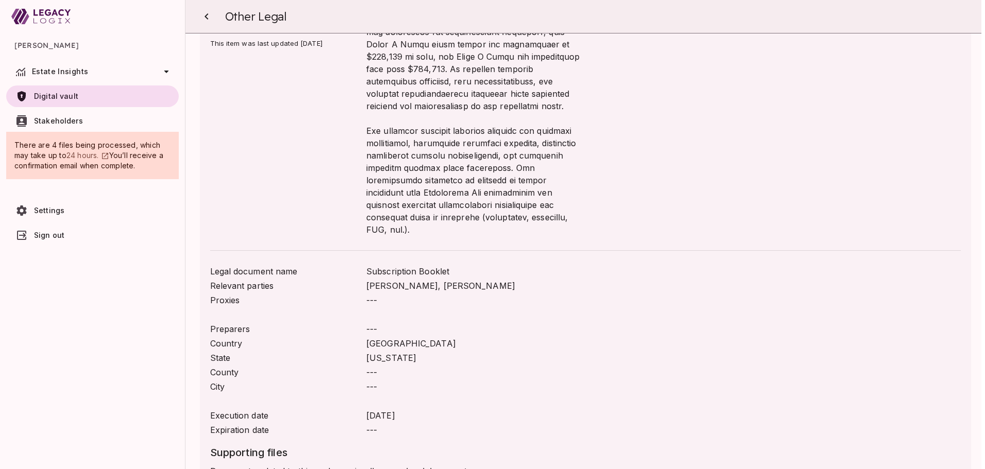
scroll to position [273, 0]
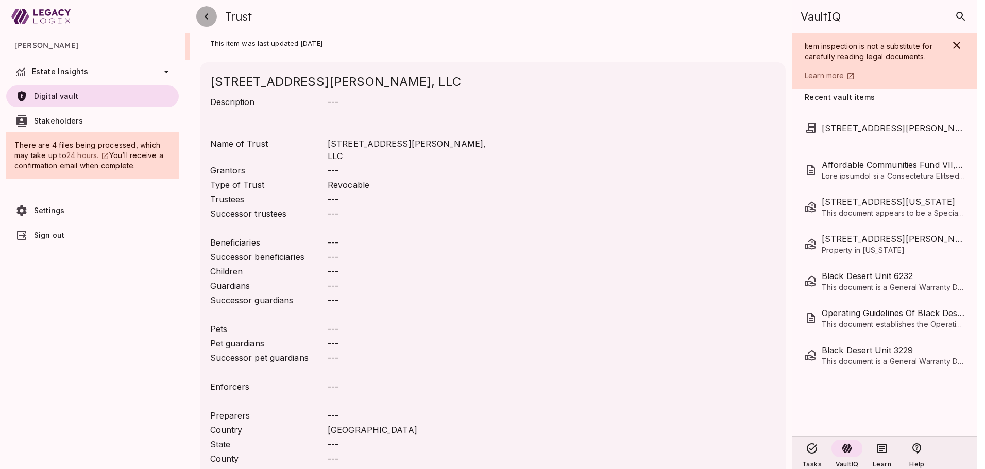
click at [208, 18] on icon "button" at bounding box center [206, 16] width 12 height 12
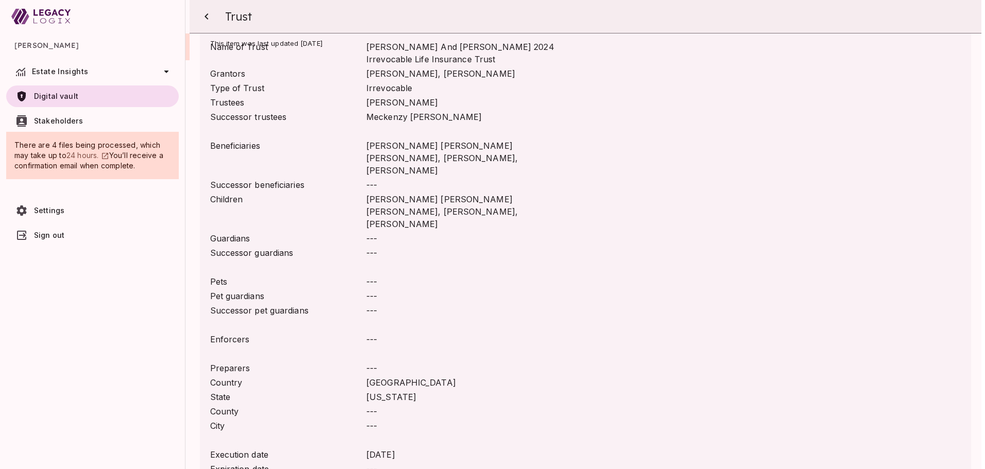
scroll to position [364, 0]
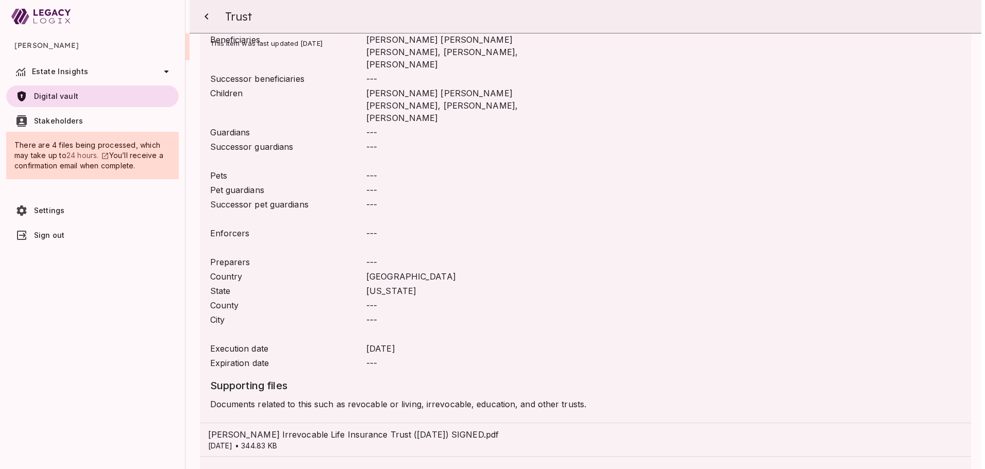
click at [325, 429] on span "[PERSON_NAME] Irrevocable Life Insurance Trust ([DATE]) SIGNED.pdf" at bounding box center [585, 435] width 755 height 12
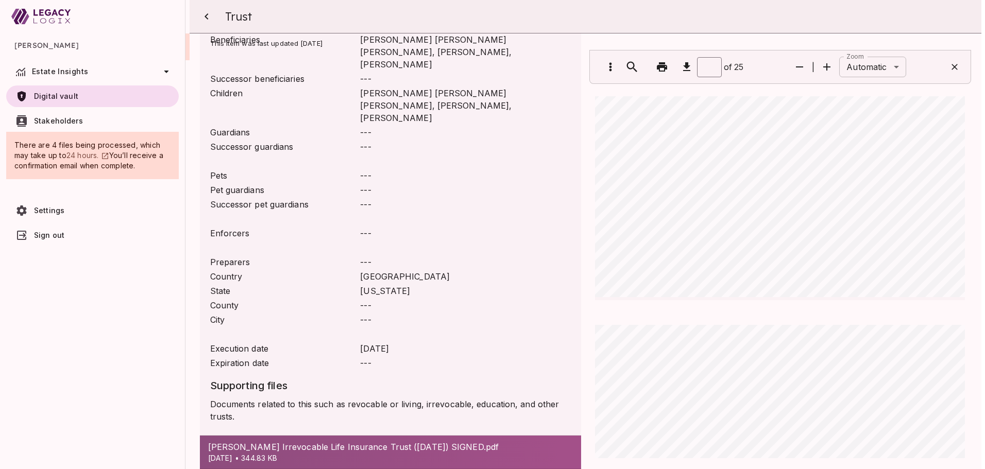
scroll to position [11630, 0]
type input "**"
click at [205, 15] on icon "button" at bounding box center [206, 16] width 12 height 12
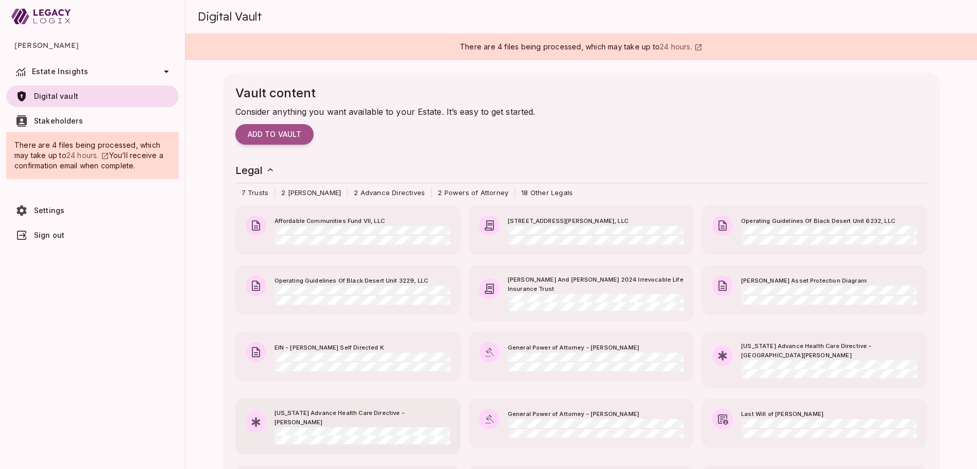
click at [375, 411] on span "[US_STATE] Advance Health Care Directive - [PERSON_NAME]" at bounding box center [363, 418] width 176 height 19
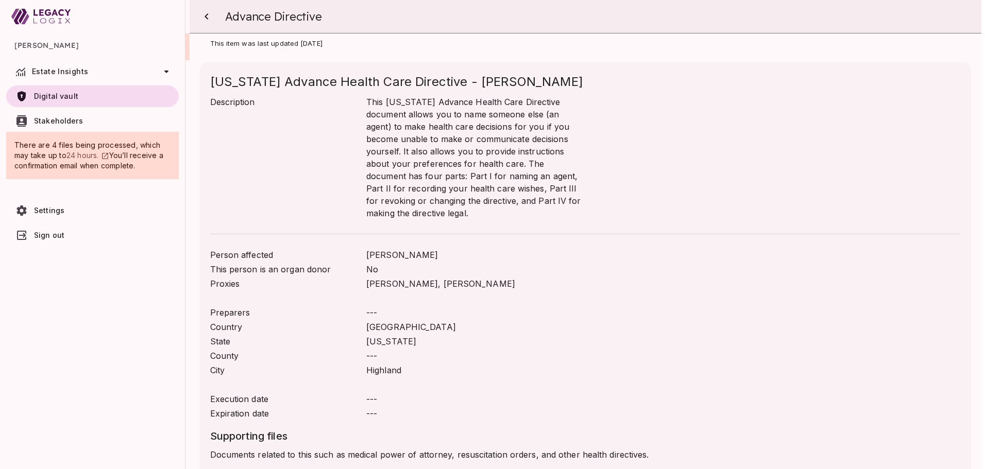
scroll to position [75, 0]
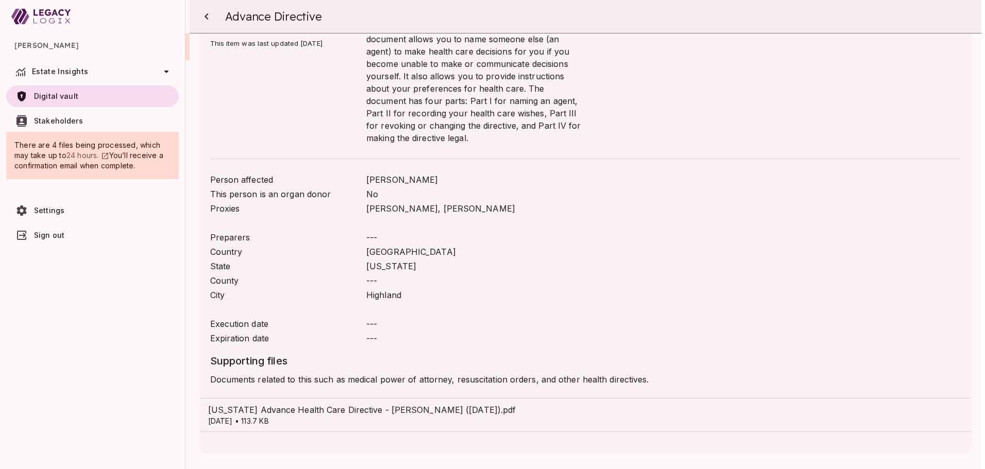
click at [371, 415] on span "[US_STATE] Advance Health Care Directive - [PERSON_NAME] ([DATE]).pdf" at bounding box center [585, 410] width 755 height 12
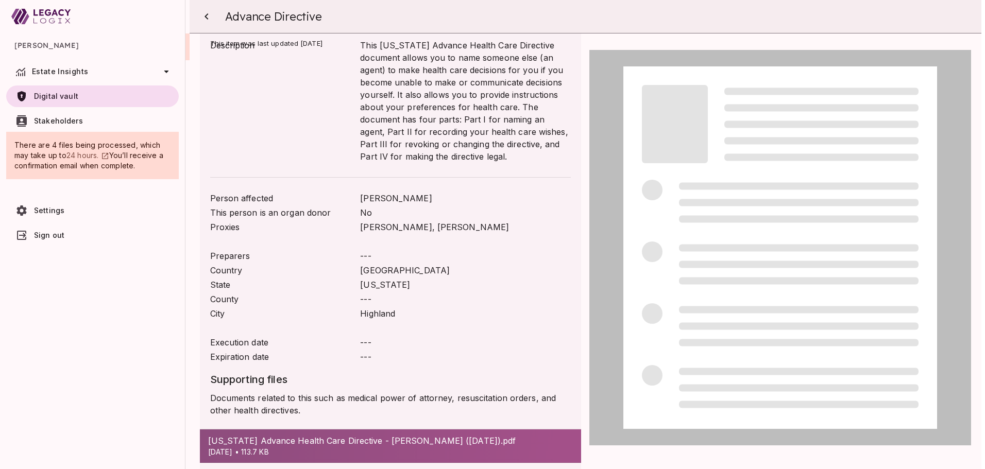
scroll to position [88, 0]
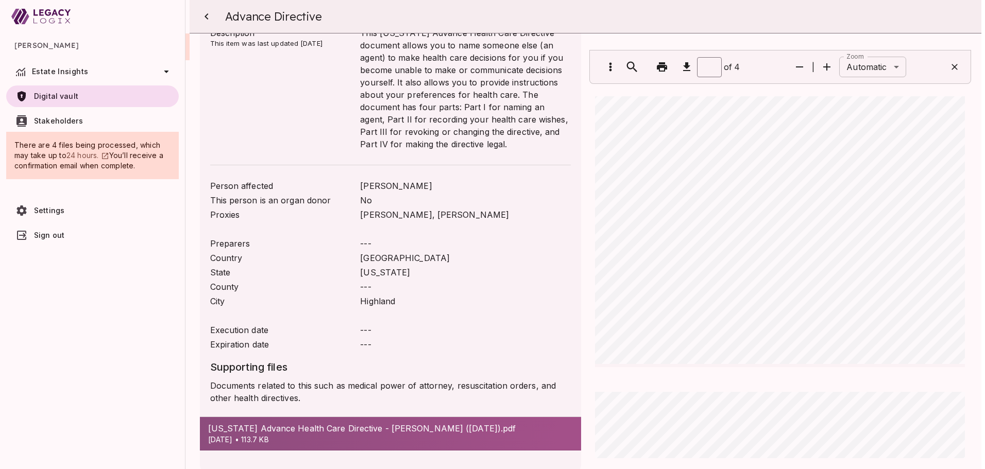
type input "*"
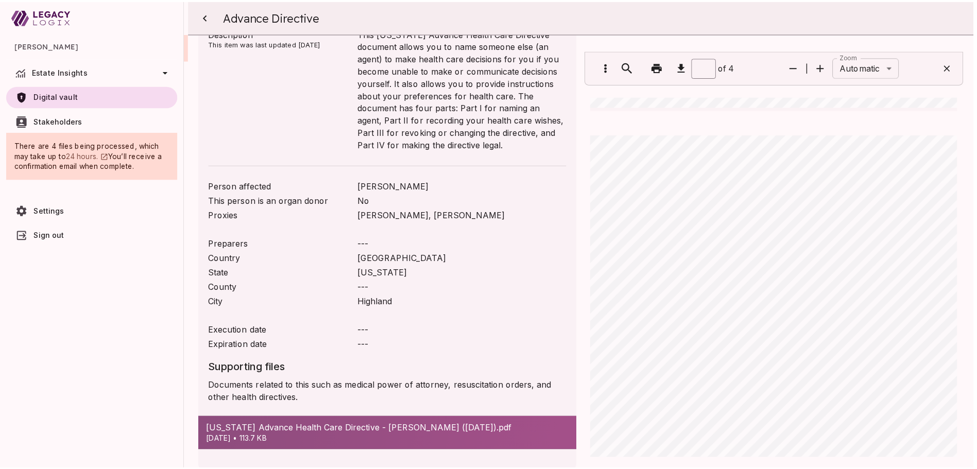
scroll to position [1664, 0]
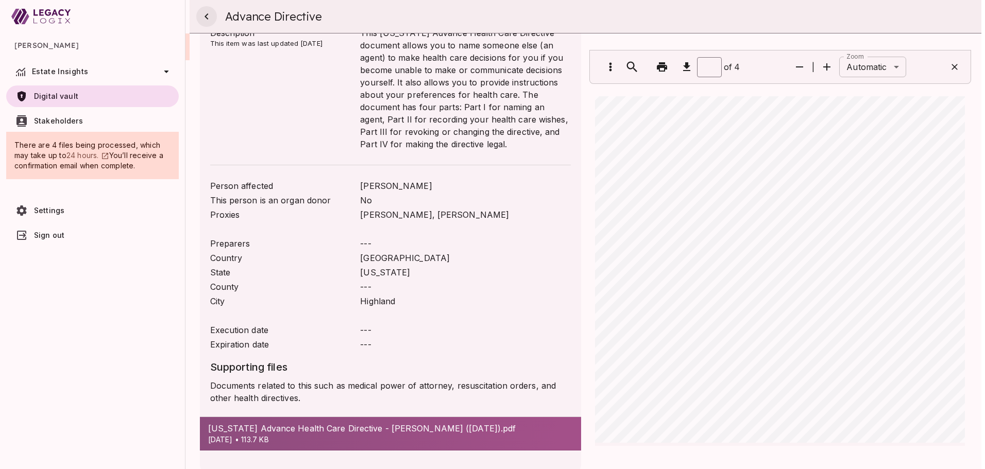
click at [208, 17] on icon "button" at bounding box center [206, 16] width 12 height 12
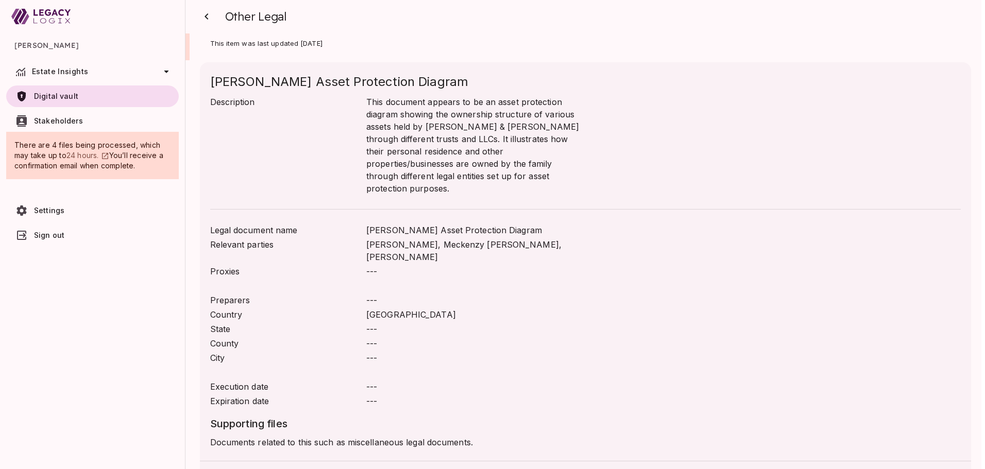
scroll to position [50, 0]
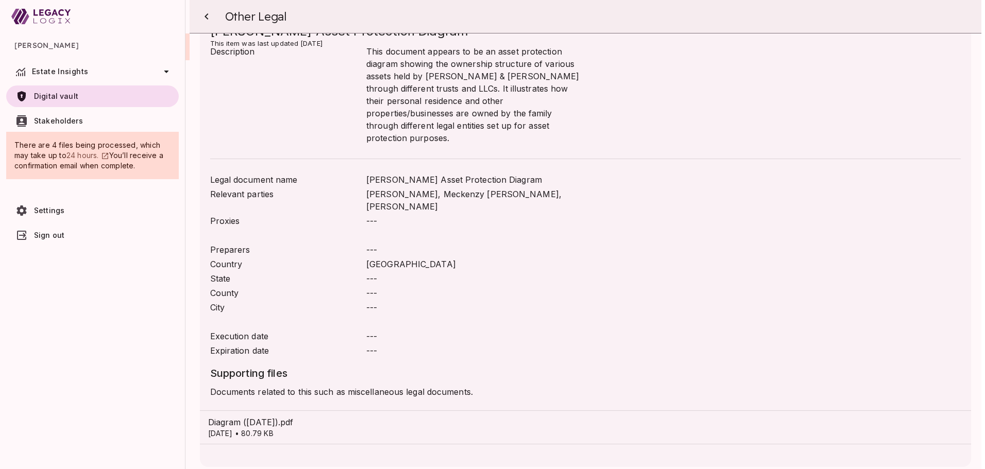
click at [270, 416] on span "Diagram ([DATE]).pdf" at bounding box center [585, 422] width 755 height 12
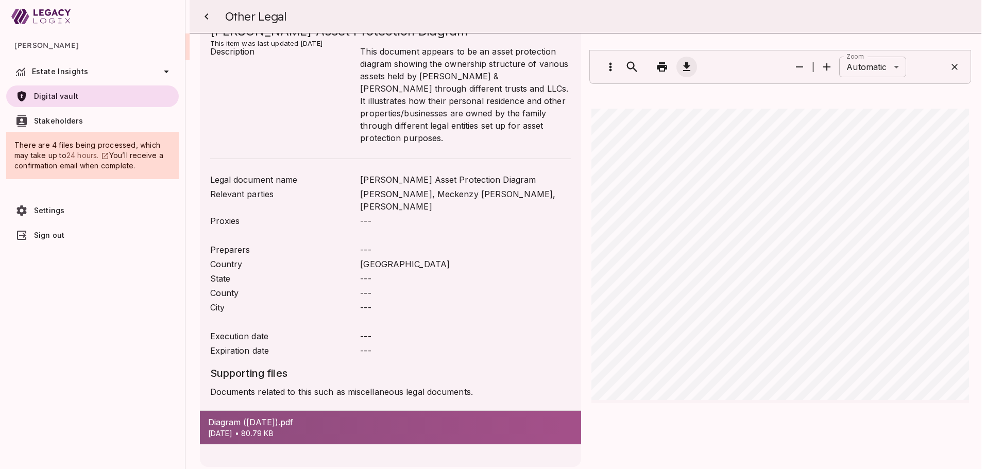
click at [680, 66] on icon "button" at bounding box center [686, 67] width 12 height 12
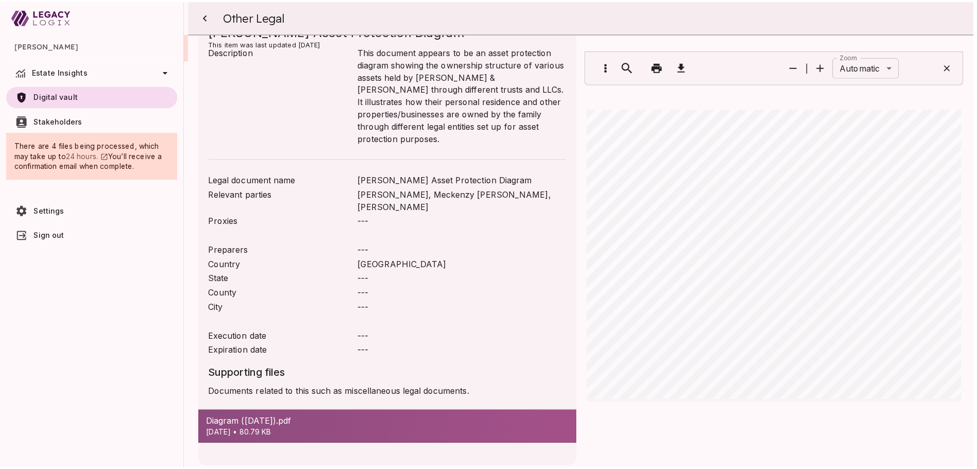
scroll to position [0, 0]
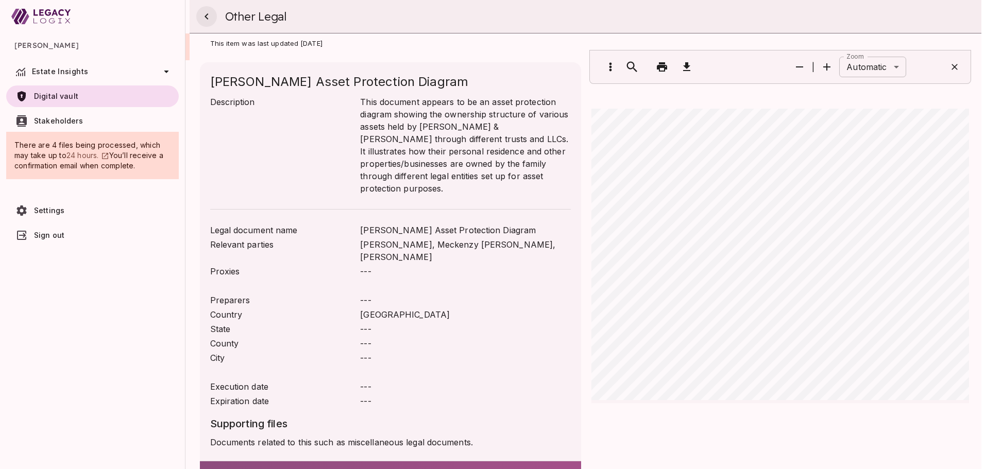
click at [211, 19] on icon "button" at bounding box center [206, 16] width 12 height 12
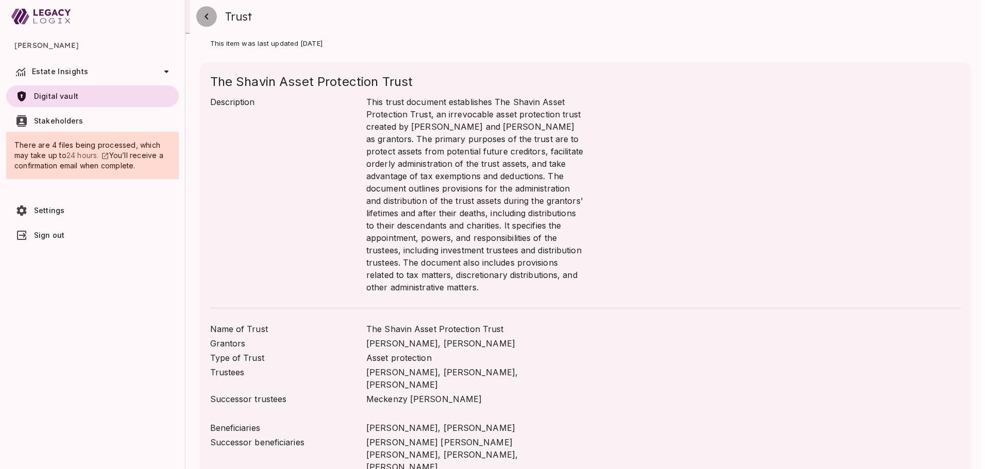
click at [207, 20] on icon "button" at bounding box center [206, 16] width 12 height 12
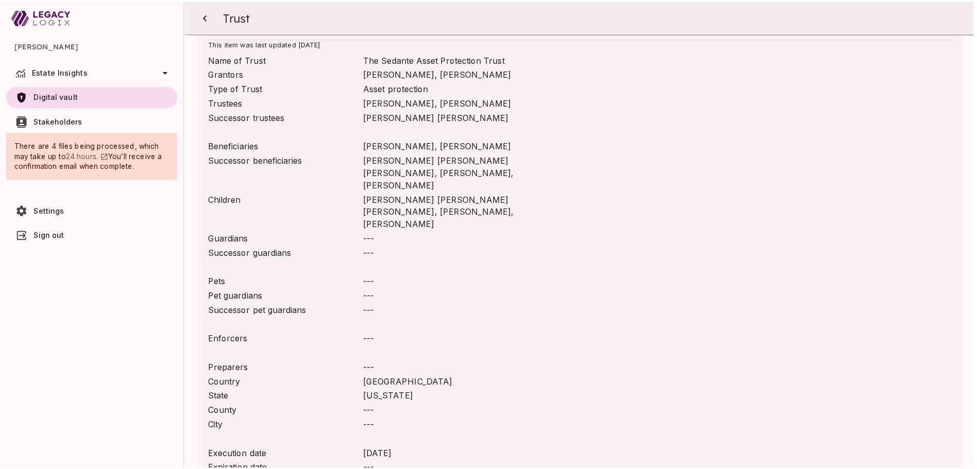
scroll to position [431, 0]
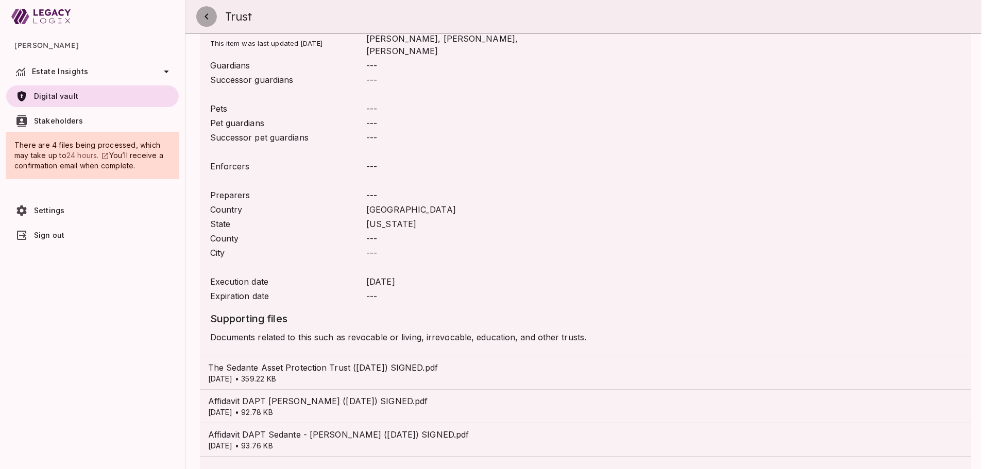
click at [207, 16] on icon "button" at bounding box center [206, 16] width 12 height 12
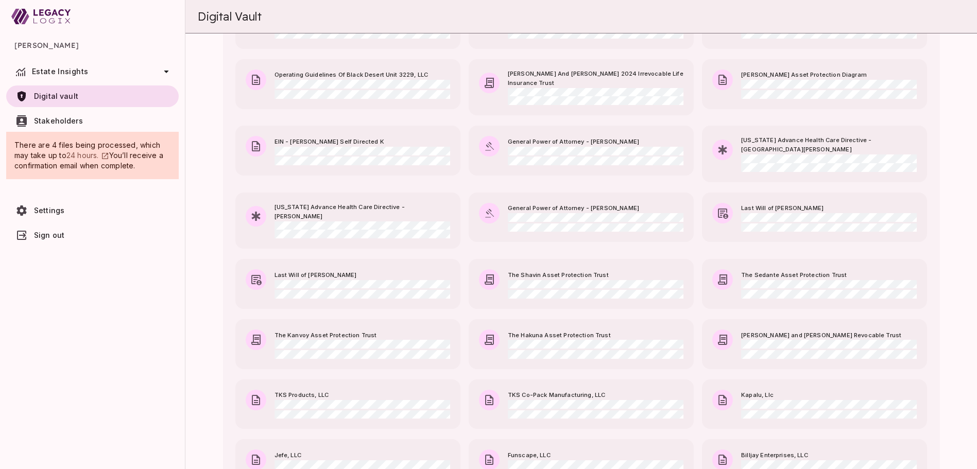
scroll to position [52, 0]
